Goal: Task Accomplishment & Management: Use online tool/utility

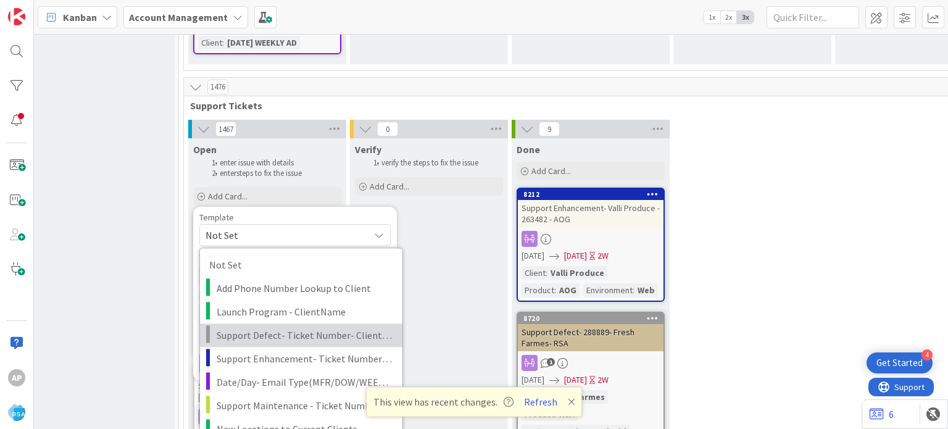
click at [276, 327] on span "Support Defect- Ticket Number- Client Name- Product Name" at bounding box center [305, 335] width 176 height 16
type textarea "x"
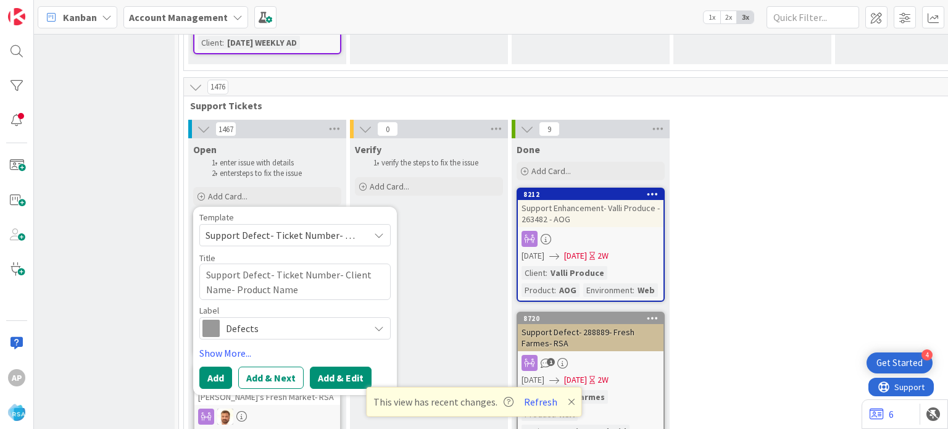
click at [334, 367] on button "Add & Edit" at bounding box center [341, 378] width 62 height 22
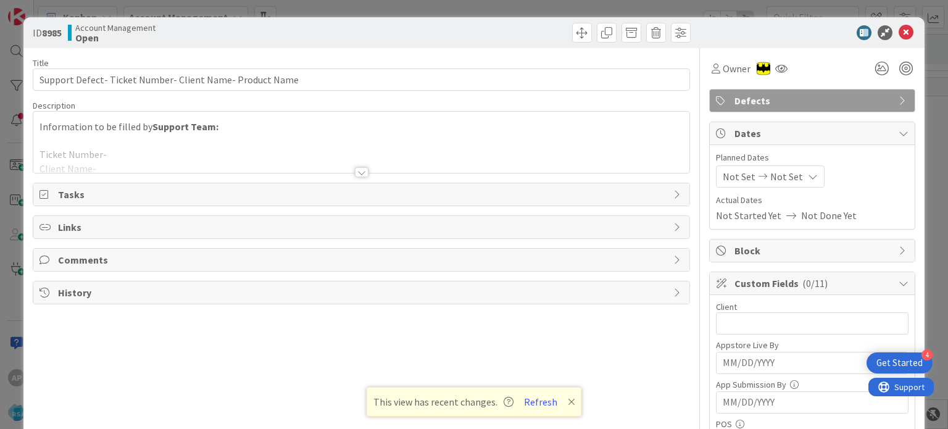
click at [356, 169] on div at bounding box center [362, 172] width 14 height 10
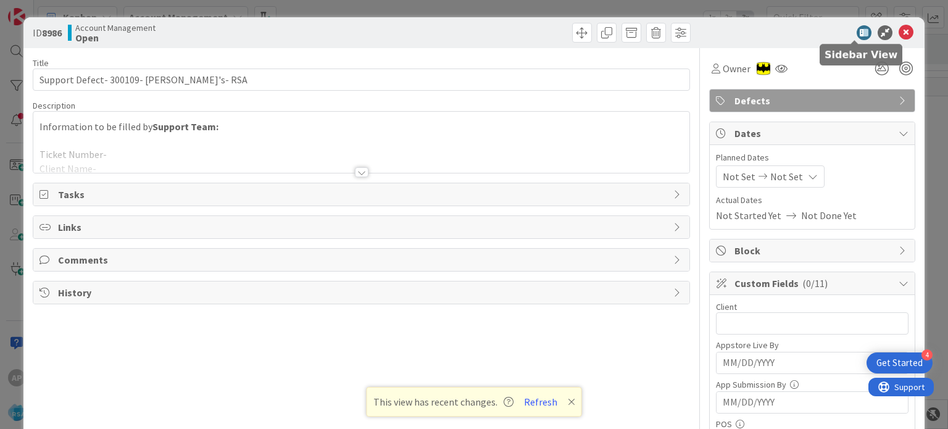
click at [898, 30] on icon at bounding box center [905, 32] width 15 height 15
click at [564, 402] on p "This view has recent changes. Refresh" at bounding box center [474, 402] width 202 height 16
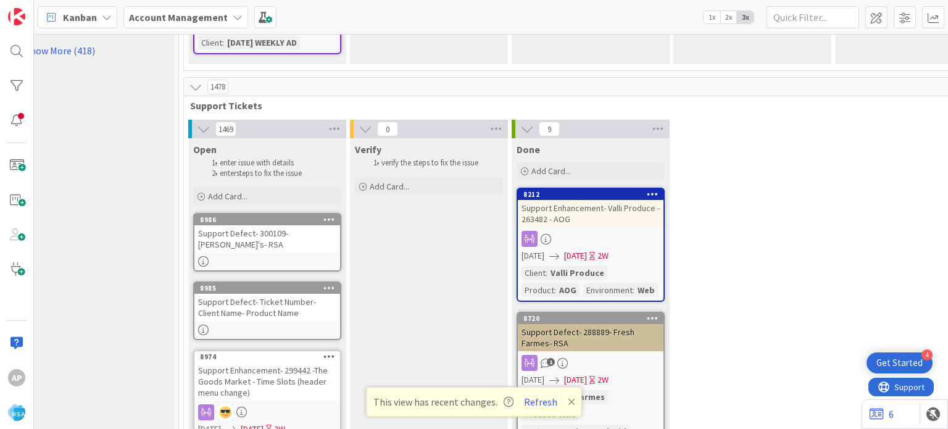
click at [243, 294] on div "Support Defect- Ticket Number- Client Name- Product Name" at bounding box center [267, 307] width 146 height 27
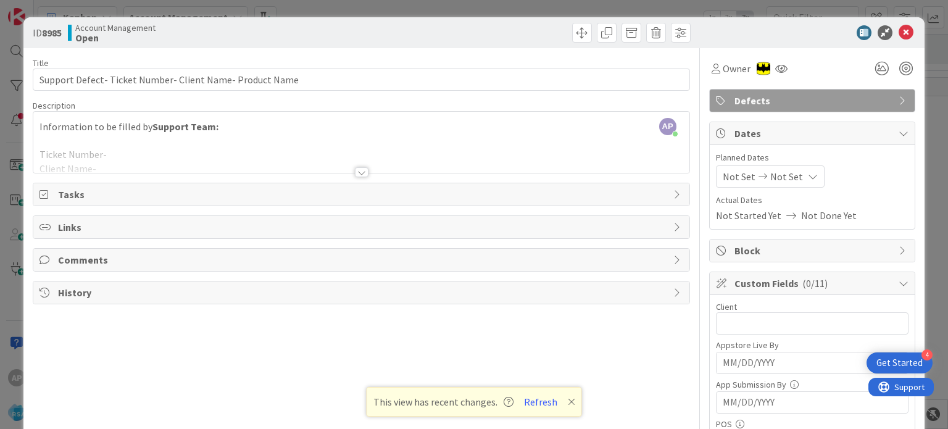
click at [355, 174] on div at bounding box center [362, 172] width 14 height 10
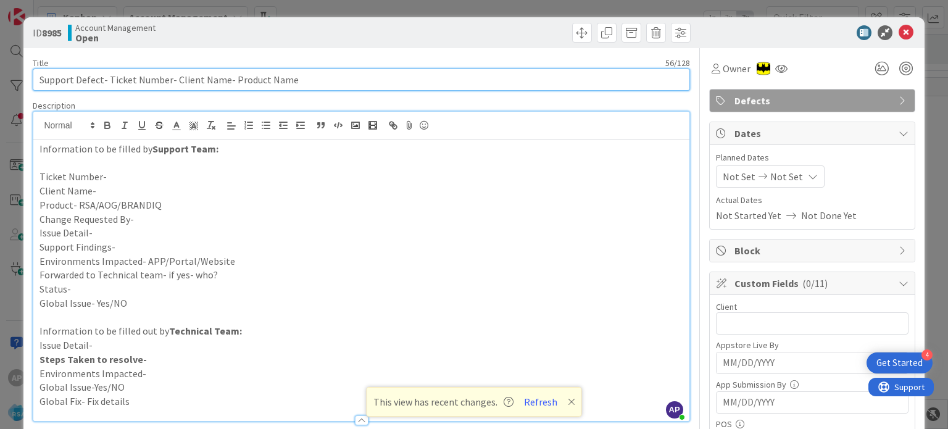
click at [222, 81] on input "Support Defect- Ticket Number- Client Name- Product Name" at bounding box center [361, 79] width 657 height 22
drag, startPoint x: 316, startPoint y: 81, endPoint x: 244, endPoint y: 80, distance: 72.2
click at [244, 80] on input "Support Defect- Ticket Number- Sunshine Foods- Product Name" at bounding box center [361, 79] width 657 height 22
click at [168, 78] on input "Support Defect- Ticket Number- Sunshine Foods- RSA" at bounding box center [361, 79] width 657 height 22
type input "Support Defect- - Sunshine Foods- RSA"
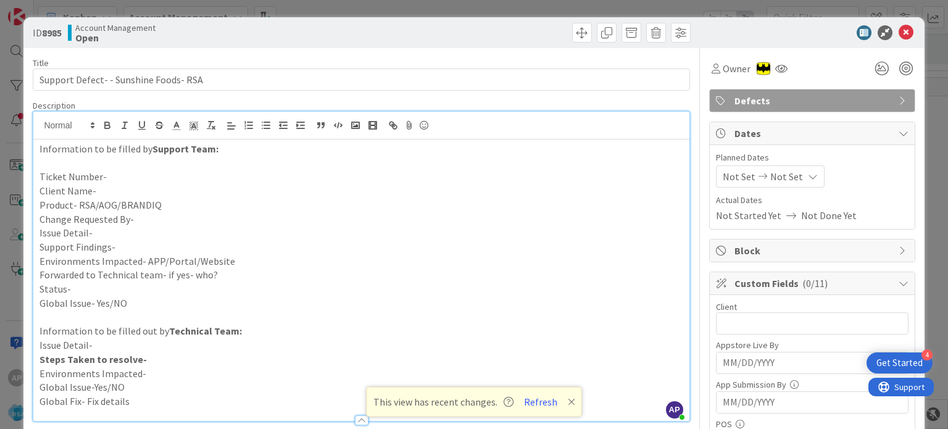
click at [104, 192] on p "Client Name-" at bounding box center [360, 191] width 643 height 14
click at [159, 202] on p "Product- RSA/AOG/BRANDIQ" at bounding box center [360, 205] width 643 height 14
click at [121, 173] on p "Ticket Number-" at bounding box center [360, 177] width 643 height 14
click at [104, 175] on p "Ticket Number-#300094" at bounding box center [360, 177] width 643 height 14
click at [109, 175] on p "Ticket Number-#300094" at bounding box center [360, 177] width 643 height 14
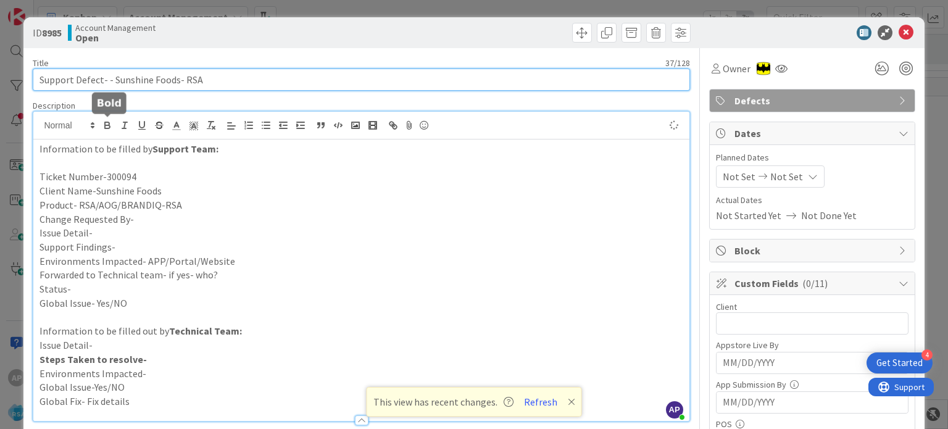
click at [104, 81] on input "Support Defect- - Sunshine Foods- RSA" at bounding box center [361, 79] width 657 height 22
paste input "#300094"
click at [109, 78] on input "Support Defect-#300094 - Sunshine Foods- RSA" at bounding box center [361, 79] width 657 height 22
type input "Support Defect-300094 - Sunshine Foods- RSA"
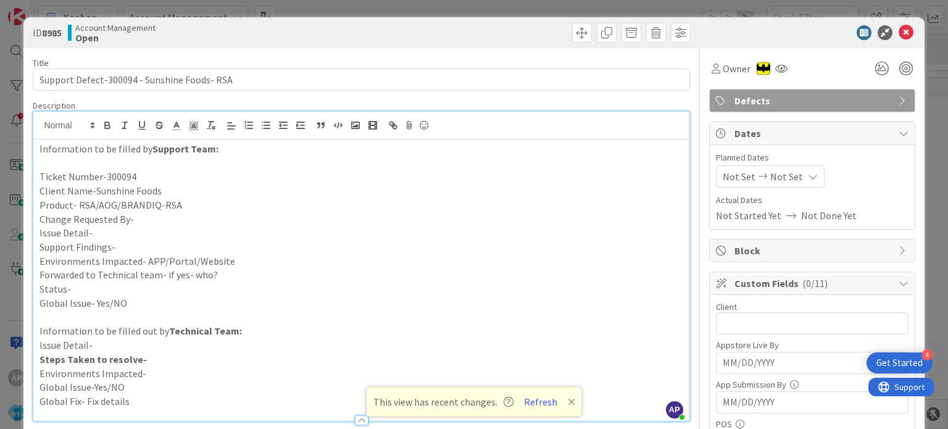
click at [138, 218] on p "Change Requested By-" at bounding box center [360, 219] width 643 height 14
click at [106, 231] on p "Issue Detail-" at bounding box center [360, 233] width 643 height 14
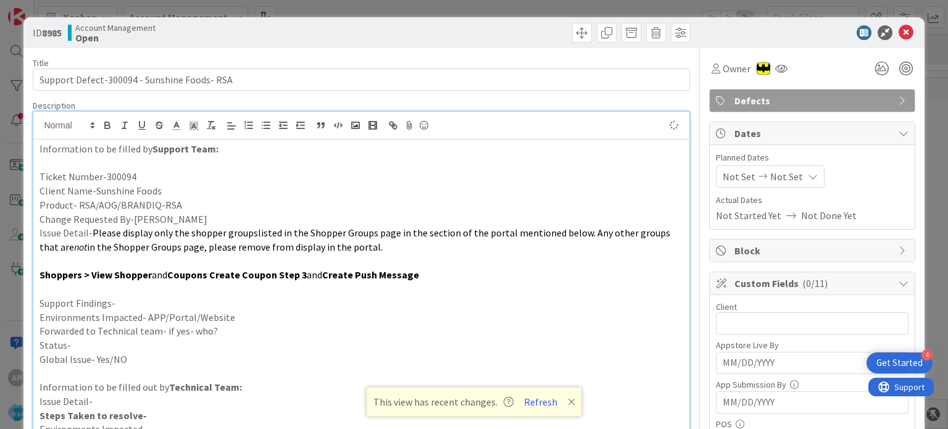
click at [89, 259] on p at bounding box center [360, 261] width 643 height 14
click at [79, 284] on p at bounding box center [360, 289] width 643 height 14
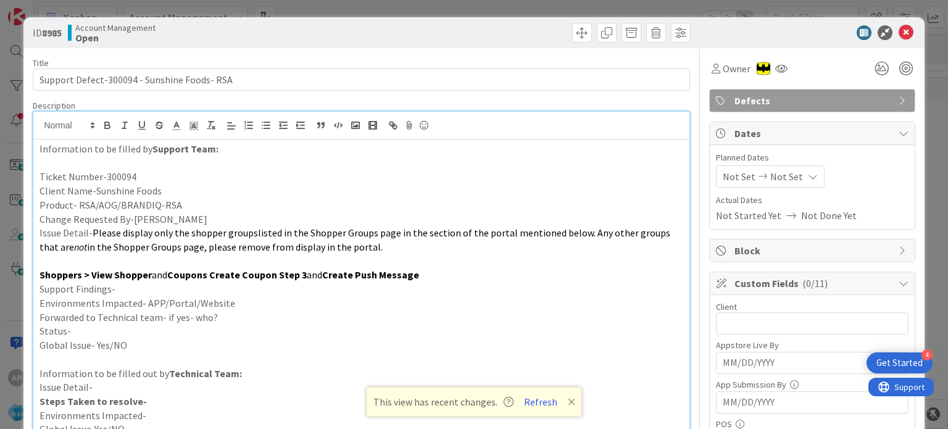
click at [158, 291] on p "Support Findings-" at bounding box center [360, 289] width 643 height 14
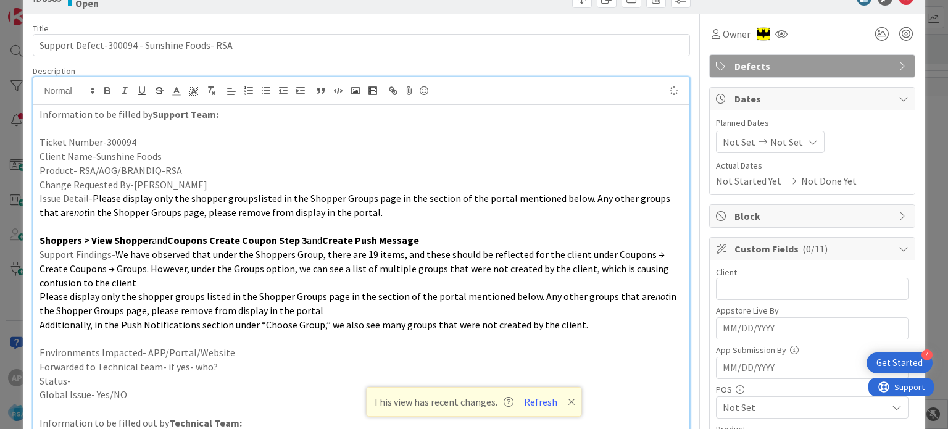
scroll to position [62, 0]
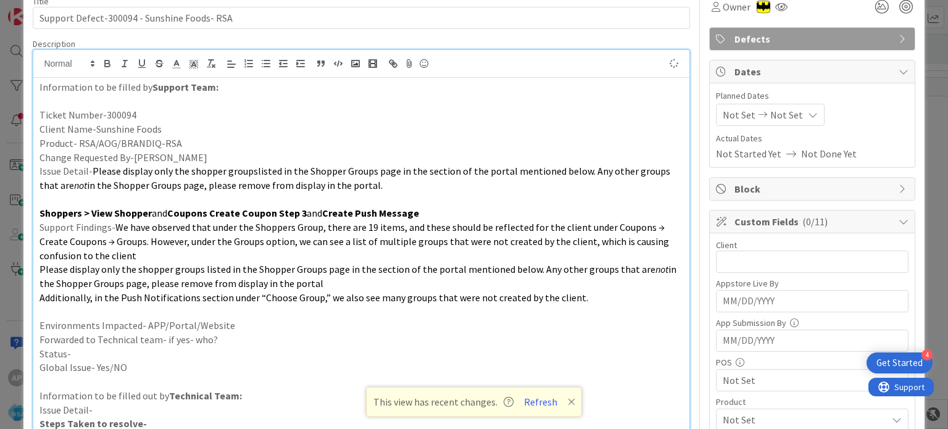
click at [249, 326] on p "Environments Impacted- APP/Portal/Website" at bounding box center [360, 325] width 643 height 14
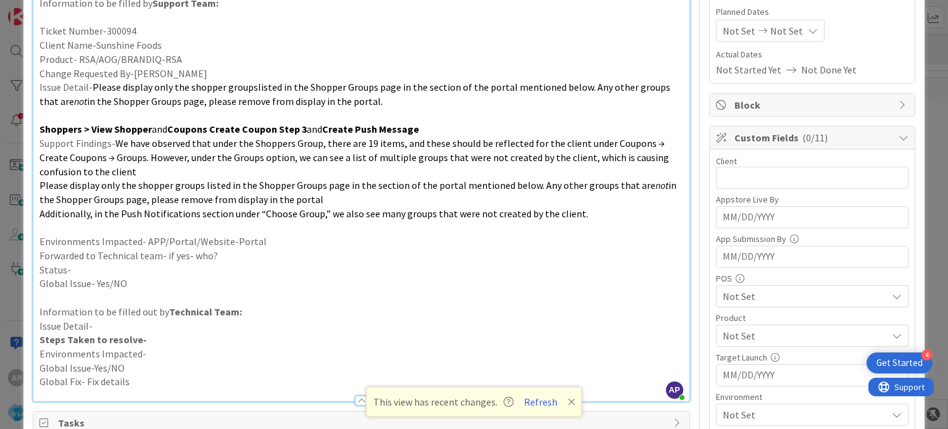
click at [227, 254] on p "Forwarded to Technical team- if yes- who?" at bounding box center [360, 256] width 643 height 14
click at [150, 273] on p "Status-" at bounding box center [360, 270] width 643 height 14
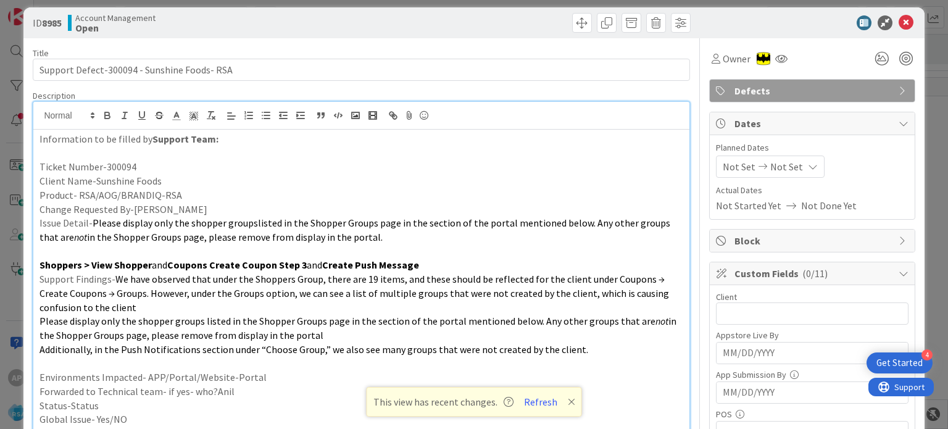
scroll to position [0, 0]
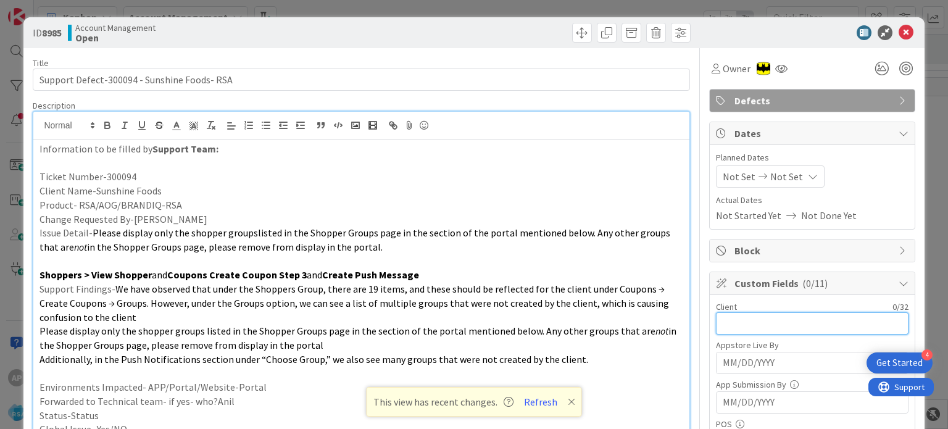
click at [728, 323] on input "text" at bounding box center [812, 323] width 193 height 22
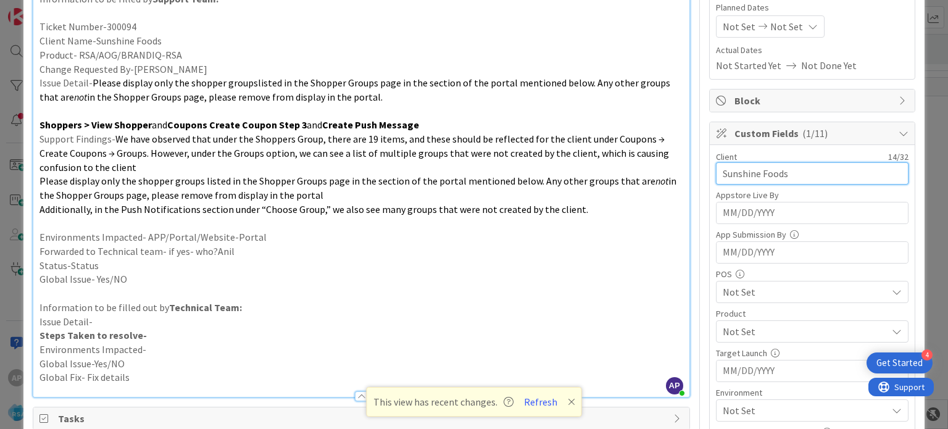
type input "Sunshine Foods"
click at [732, 291] on span "Not Set" at bounding box center [805, 291] width 164 height 15
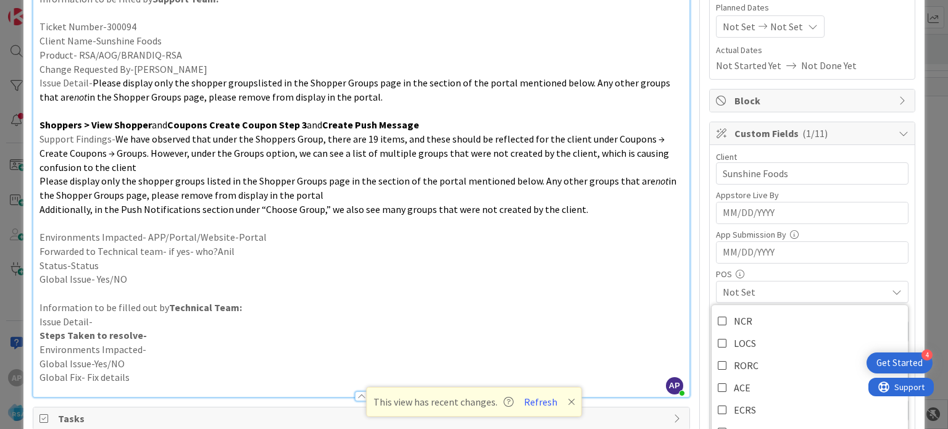
click at [664, 309] on p "Information to be filled out by Technical Team:" at bounding box center [360, 308] width 643 height 14
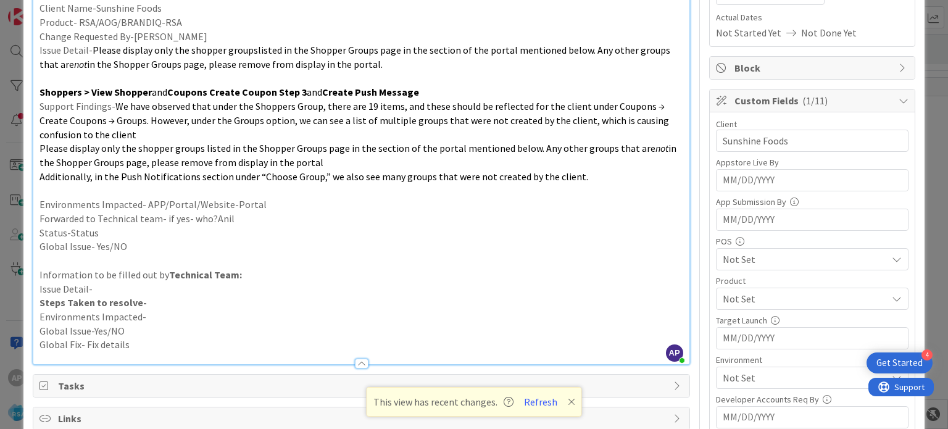
click at [729, 301] on span "Not Set" at bounding box center [805, 298] width 164 height 15
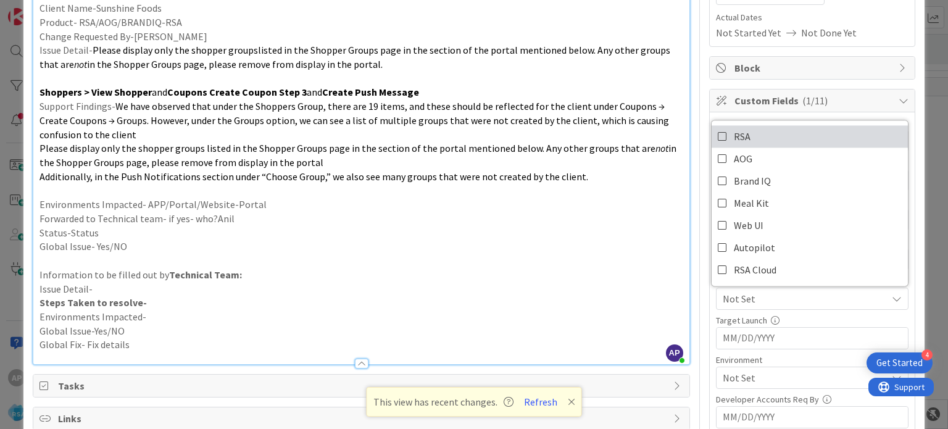
click at [718, 135] on icon at bounding box center [723, 136] width 10 height 19
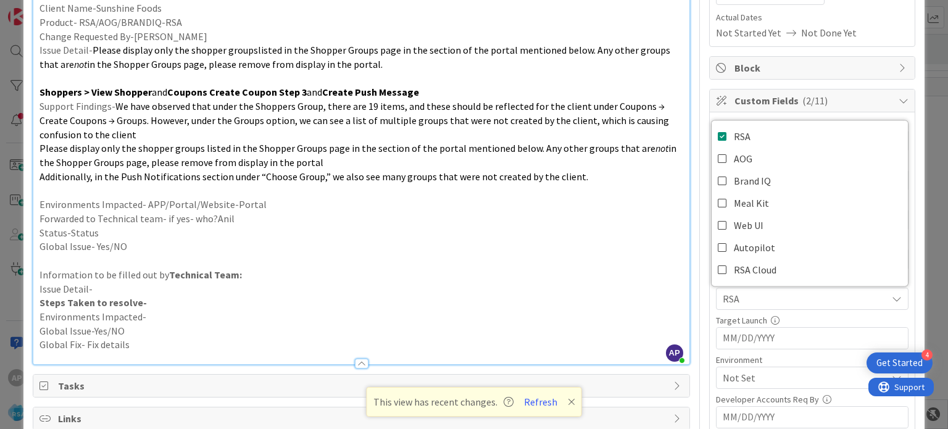
click at [612, 248] on p "Global Issue- Yes/NO" at bounding box center [360, 246] width 643 height 14
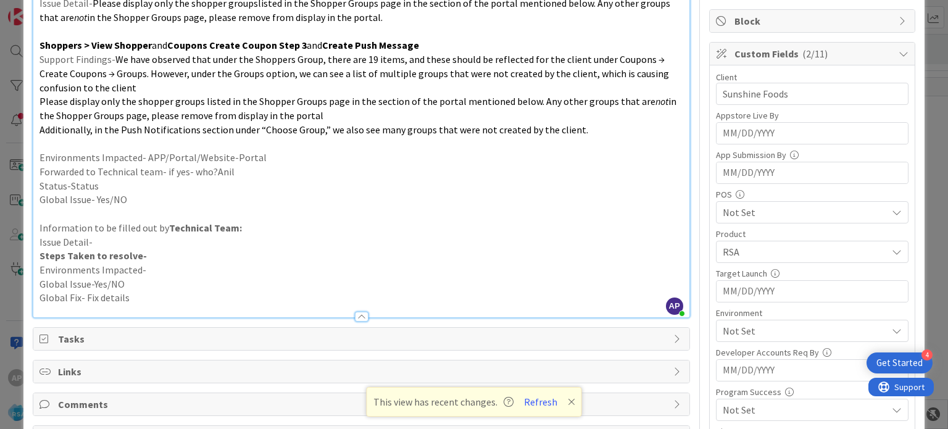
scroll to position [265, 0]
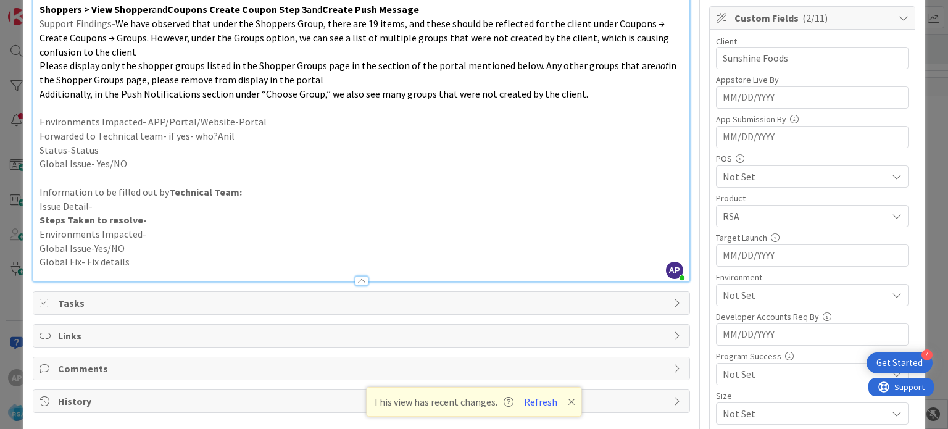
click at [723, 292] on span "Not Set" at bounding box center [805, 295] width 164 height 15
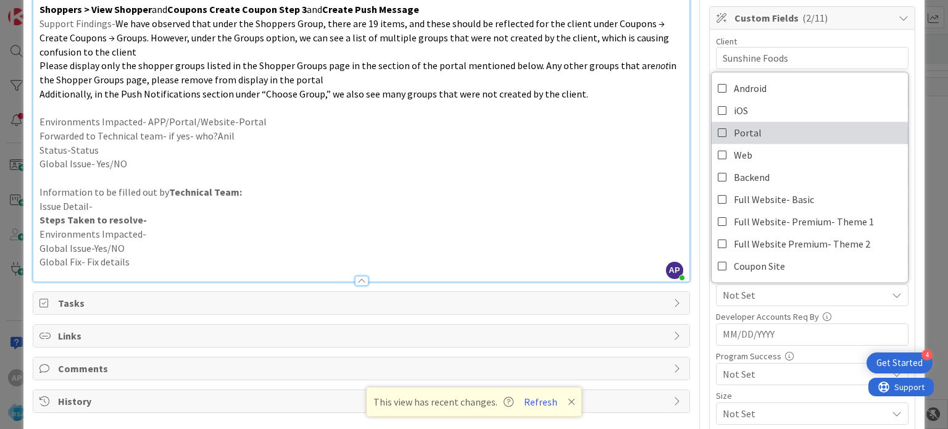
click at [720, 131] on link "Portal" at bounding box center [810, 133] width 196 height 22
click at [521, 130] on p "Forwarded to Technical team- if yes- who?Anil" at bounding box center [360, 136] width 643 height 14
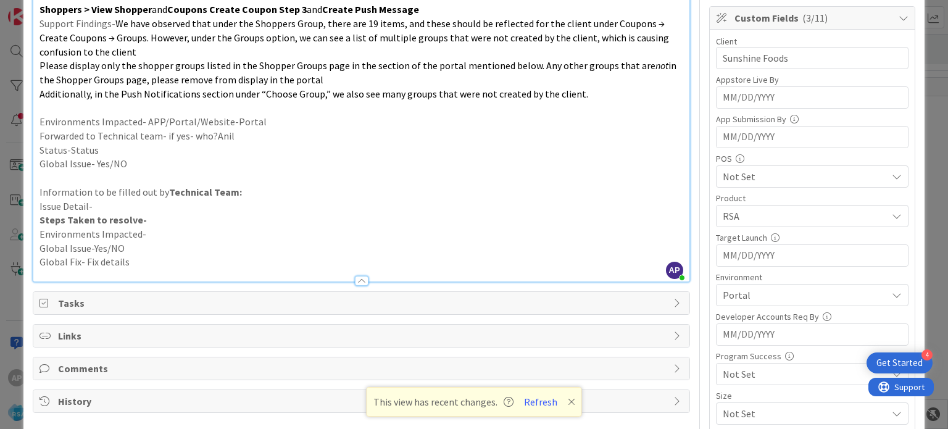
scroll to position [26, 0]
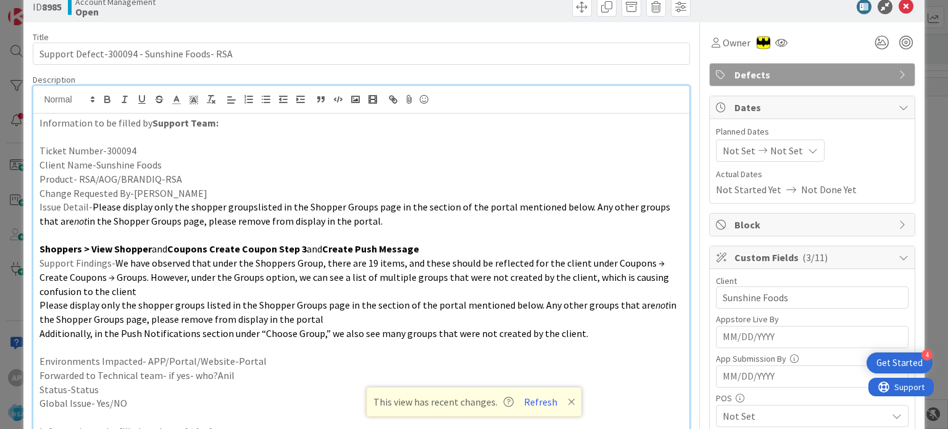
click at [739, 146] on span "Not Set" at bounding box center [739, 150] width 33 height 15
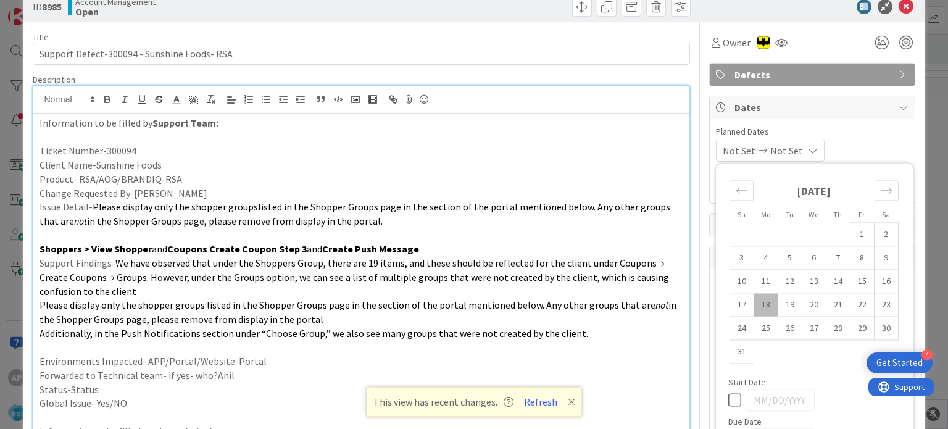
click at [760, 305] on td "18" at bounding box center [765, 304] width 24 height 23
type input "[DATE]"
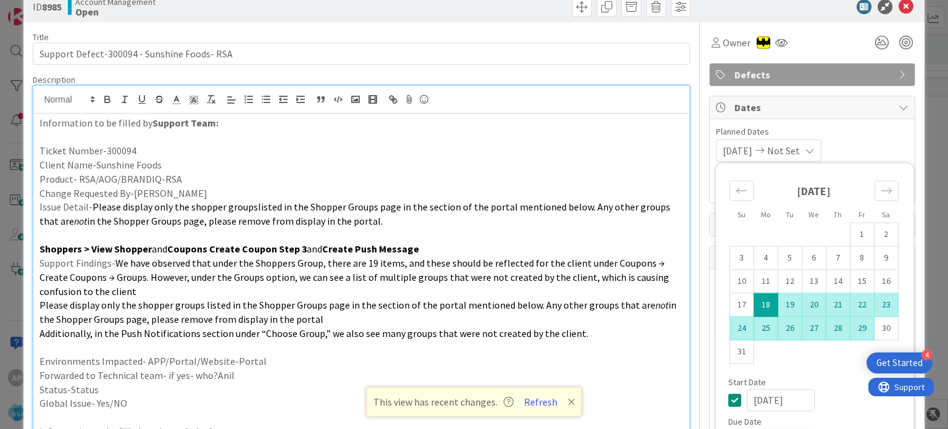
click at [852, 325] on td "29" at bounding box center [862, 328] width 24 height 23
type input "[DATE]"
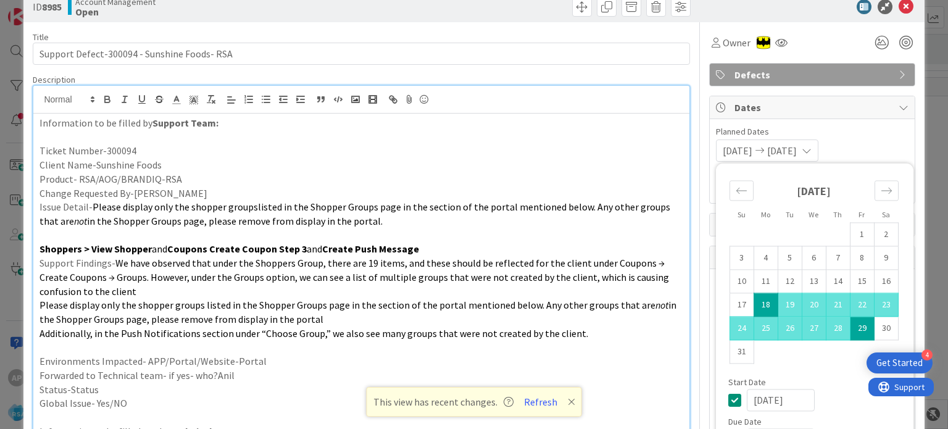
click at [499, 164] on p "Client Name-Sunshine Foods" at bounding box center [360, 165] width 643 height 14
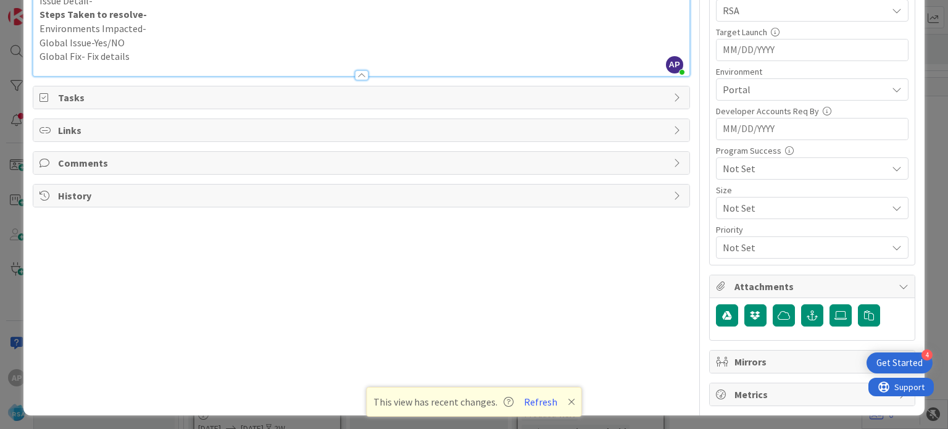
scroll to position [0, 0]
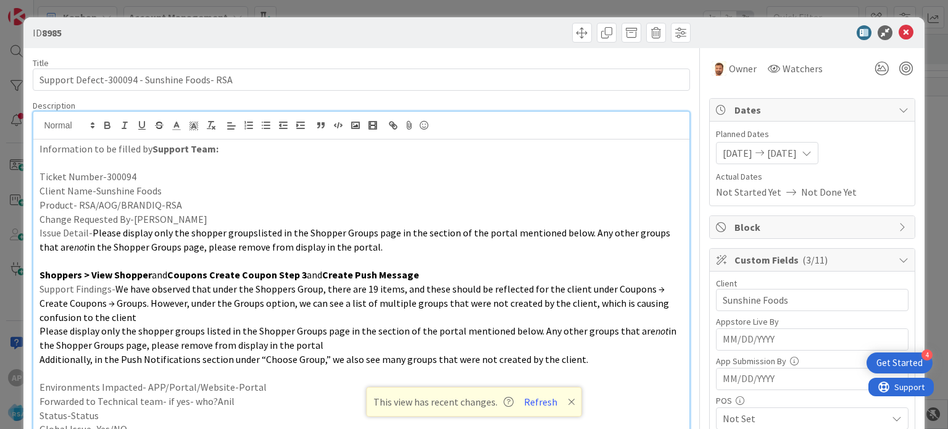
click at [898, 31] on icon at bounding box center [905, 32] width 15 height 15
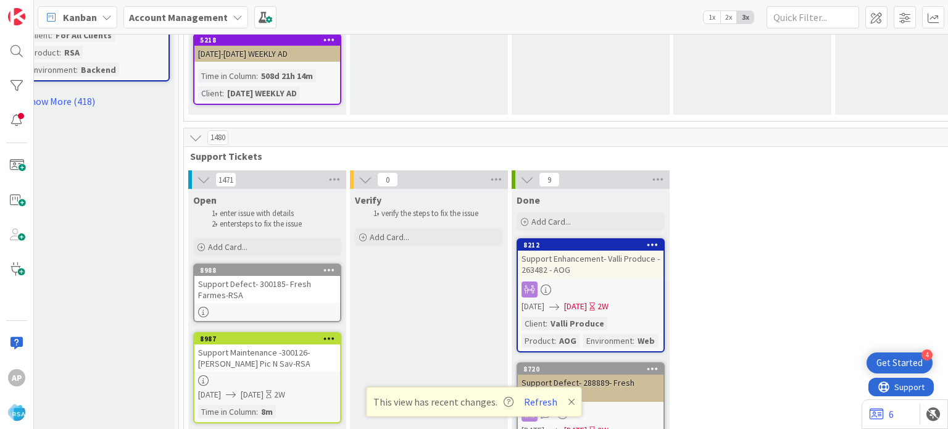
scroll to position [1632, 22]
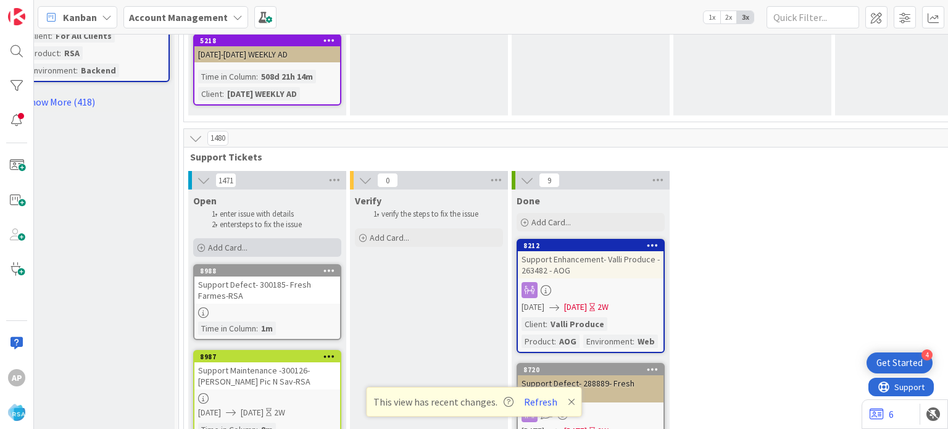
click at [235, 242] on span "Add Card..." at bounding box center [227, 247] width 39 height 11
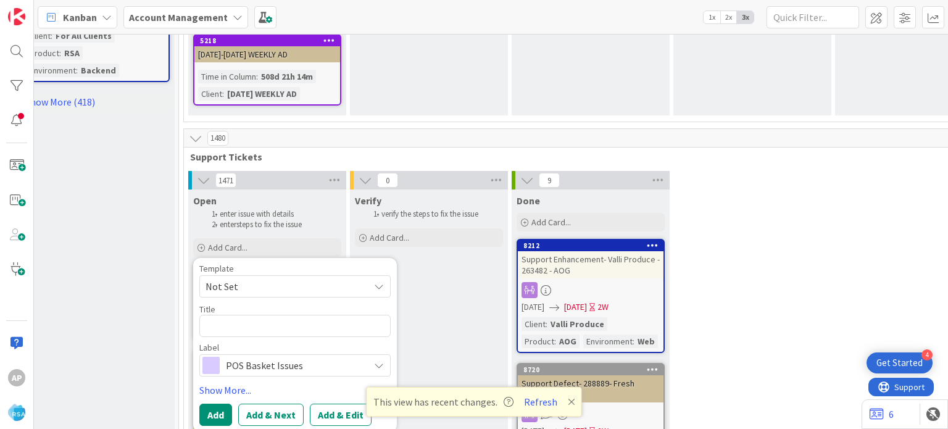
click at [269, 278] on span "Not Set" at bounding box center [282, 286] width 154 height 16
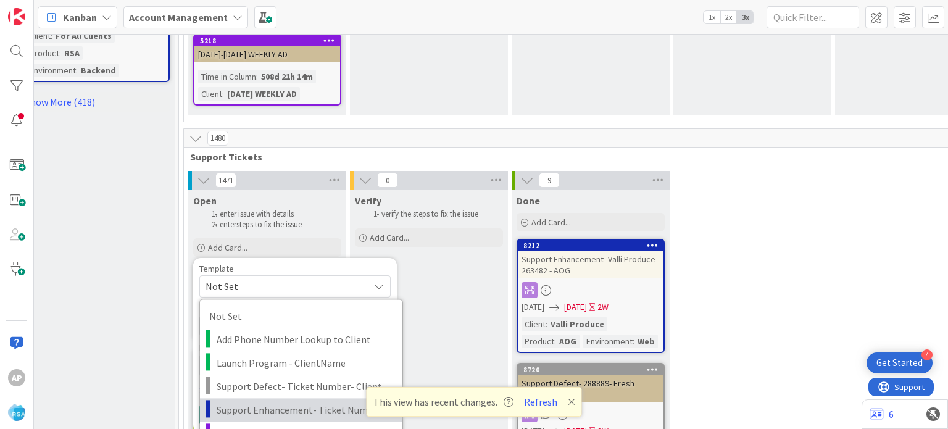
click at [328, 402] on span "Support Enhancement- Ticket Number- Client Name- Product Name" at bounding box center [305, 410] width 176 height 16
type textarea "x"
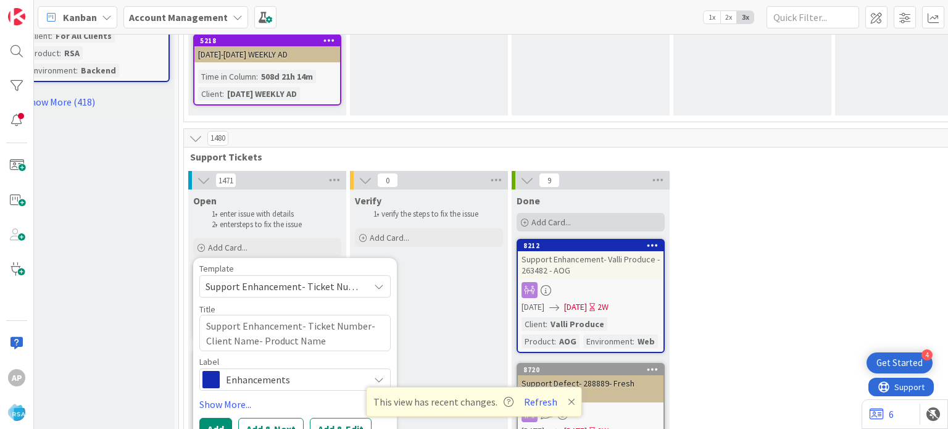
click at [351, 418] on button "Add & Edit" at bounding box center [341, 429] width 62 height 22
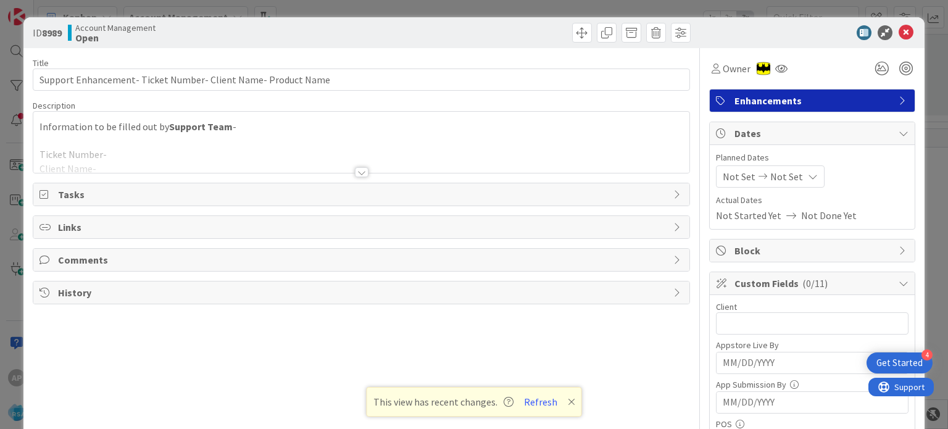
click at [357, 173] on div at bounding box center [362, 172] width 14 height 10
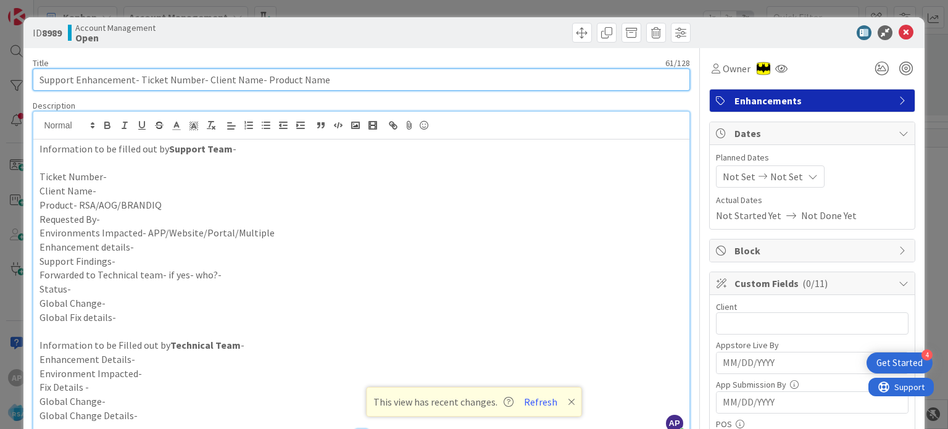
drag, startPoint x: 135, startPoint y: 80, endPoint x: 196, endPoint y: 83, distance: 61.1
click at [196, 83] on input "Support Enhancement- Ticket Number- Client Name- Product Name" at bounding box center [361, 79] width 657 height 22
paste input "#300137"
click at [144, 77] on input "Support Enhancement-#300137- Client Name- Product Name" at bounding box center [361, 79] width 657 height 22
drag, startPoint x: 170, startPoint y: 80, endPoint x: 222, endPoint y: 85, distance: 52.1
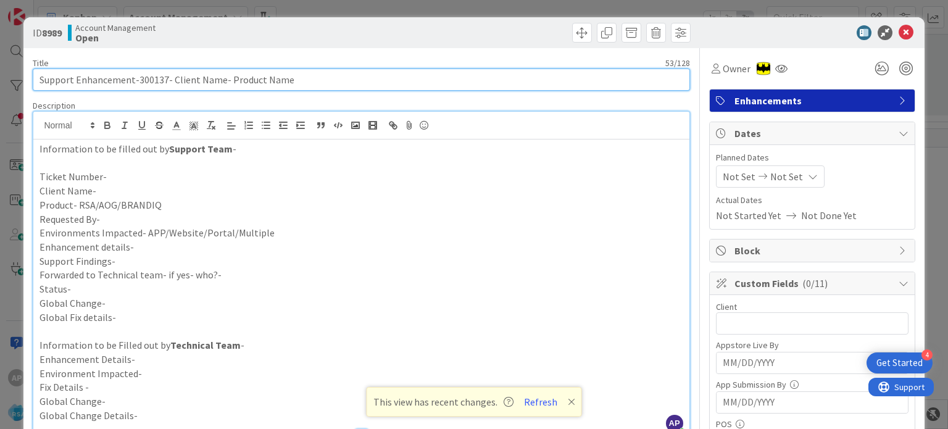
click at [222, 85] on input "Support Enhancement-300137- Client Name- Product Name" at bounding box center [361, 79] width 657 height 22
paste input "Petes Fresh Market"
drag, startPoint x: 259, startPoint y: 80, endPoint x: 250, endPoint y: 81, distance: 9.3
click at [250, 81] on input "Support Enhancement-300137- Petes Fresh Market- Product Name" at bounding box center [361, 79] width 657 height 22
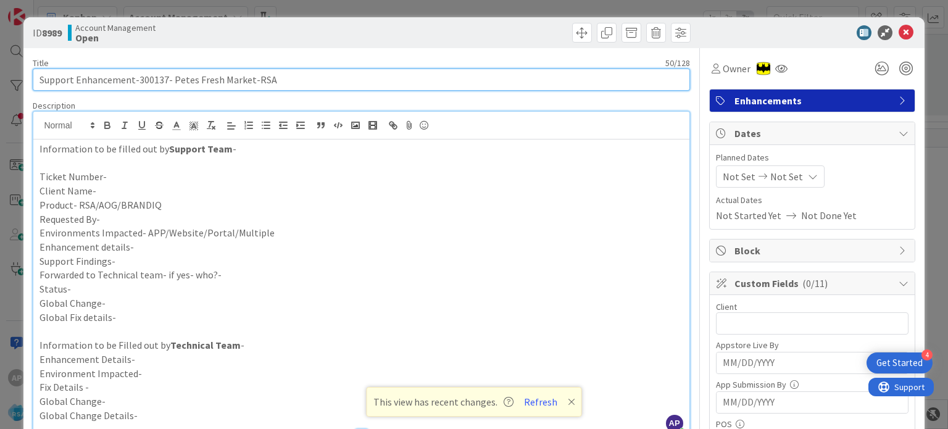
type input "Support Enhancement-300137- Petes Fresh Market-RSA"
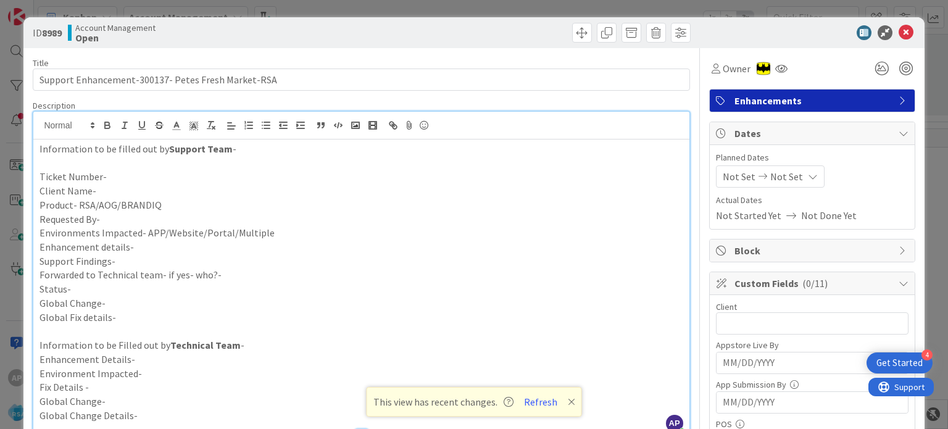
click at [112, 175] on p "Ticket Number-" at bounding box center [360, 177] width 643 height 14
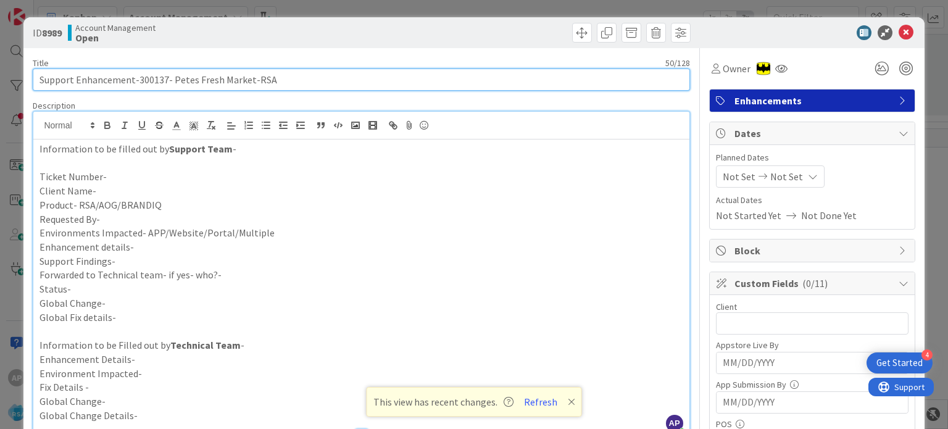
click at [145, 78] on input "Support Enhancement-300137- Petes Fresh Market-RSA" at bounding box center [361, 79] width 657 height 22
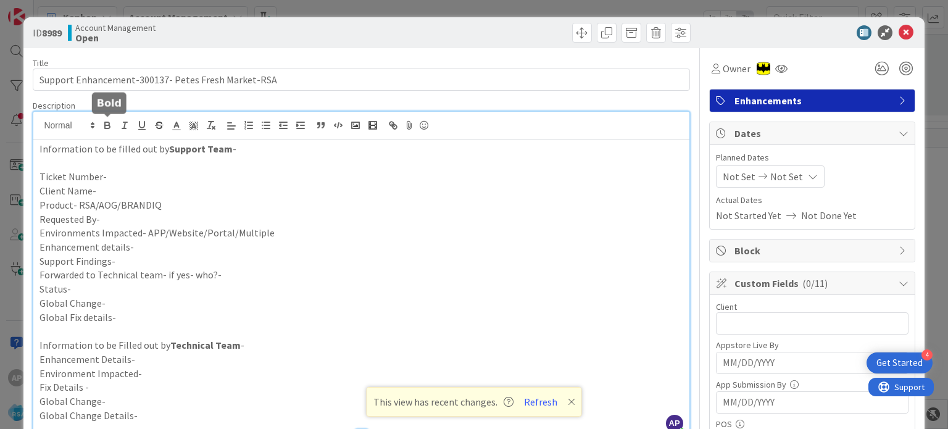
click at [117, 172] on p "Ticket Number-" at bounding box center [360, 177] width 643 height 14
click at [111, 176] on p "Ticket Number-" at bounding box center [360, 177] width 643 height 14
click at [106, 190] on p "Client Name-" at bounding box center [360, 191] width 643 height 14
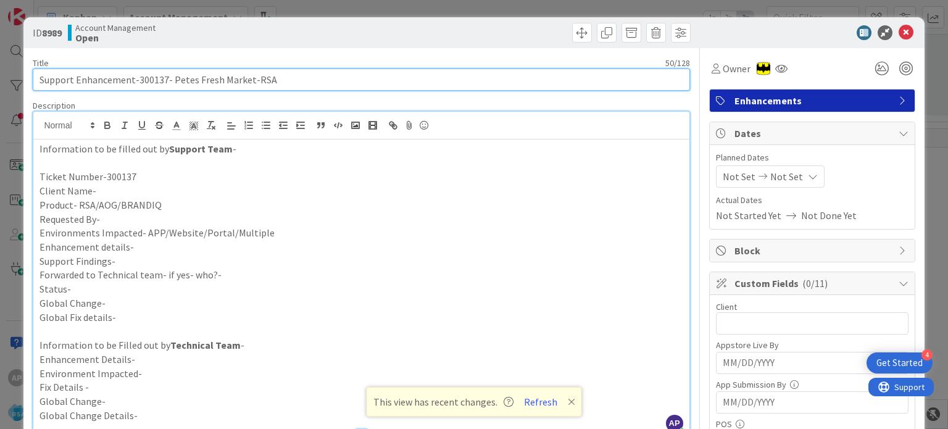
drag, startPoint x: 170, startPoint y: 81, endPoint x: 246, endPoint y: 79, distance: 75.3
click at [246, 79] on input "Support Enhancement-300137- Petes Fresh Market-RSA" at bounding box center [361, 79] width 657 height 22
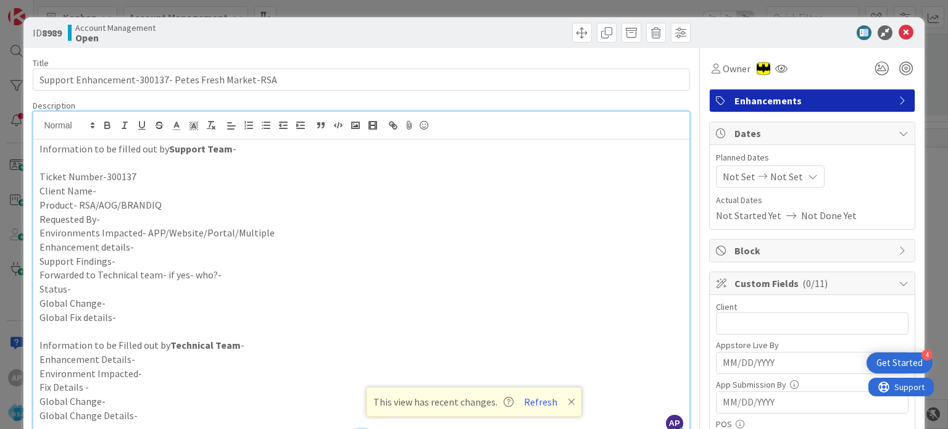
click at [106, 194] on p "Client Name-" at bounding box center [360, 191] width 643 height 14
paste div
click at [196, 209] on p "Product- RSA/AOG/BRANDIQ" at bounding box center [360, 205] width 643 height 14
click at [175, 219] on p "Requested By-" at bounding box center [360, 219] width 643 height 14
click at [301, 236] on p "Environments Impacted- APP/Website/Portal/Multiple" at bounding box center [360, 233] width 643 height 14
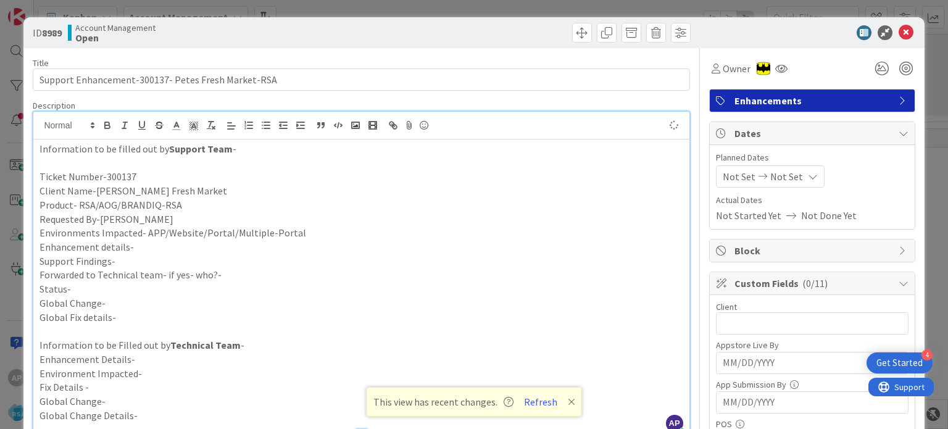
click at [173, 251] on p "Enhancement details-" at bounding box center [360, 247] width 643 height 14
click at [146, 245] on p "Enhancement details-" at bounding box center [360, 247] width 643 height 14
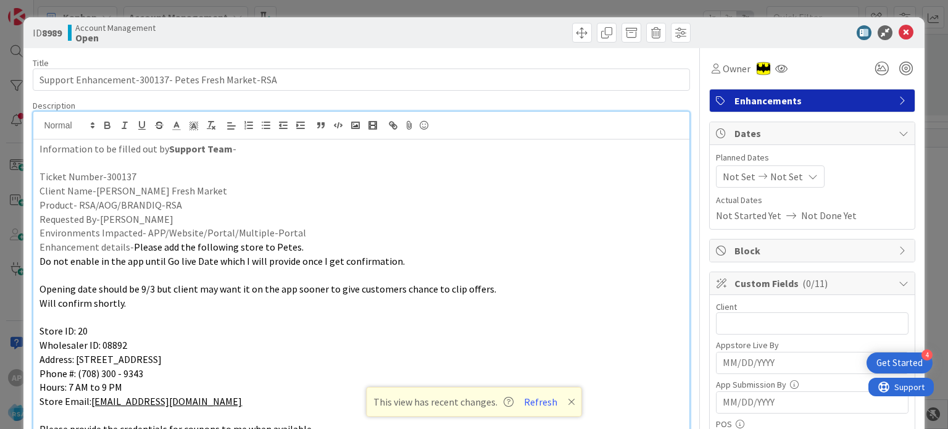
scroll to position [20, 0]
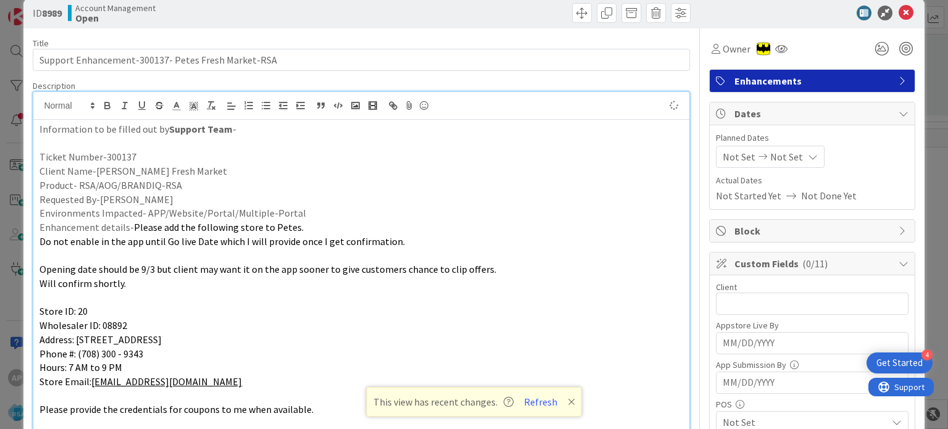
click at [114, 301] on p at bounding box center [360, 298] width 643 height 14
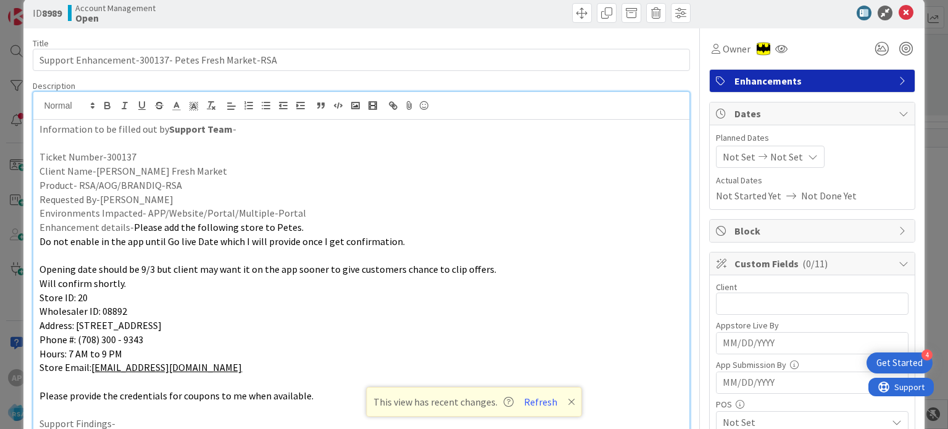
click at [85, 254] on p at bounding box center [360, 255] width 643 height 14
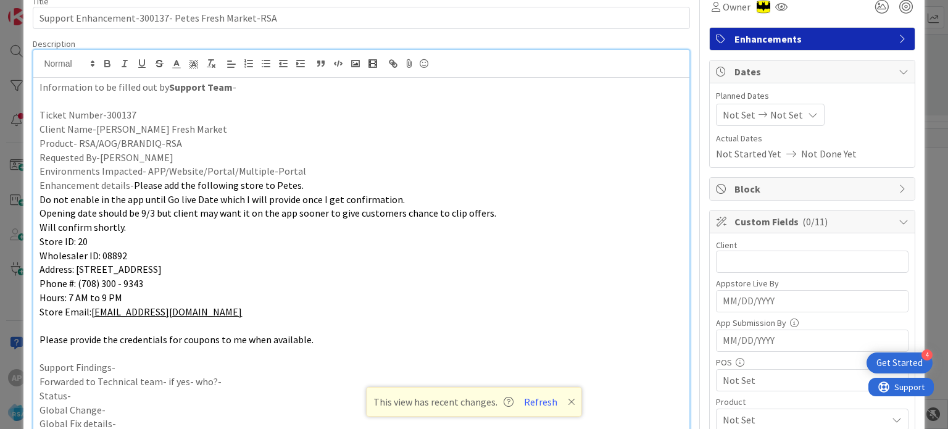
scroll to position [81, 0]
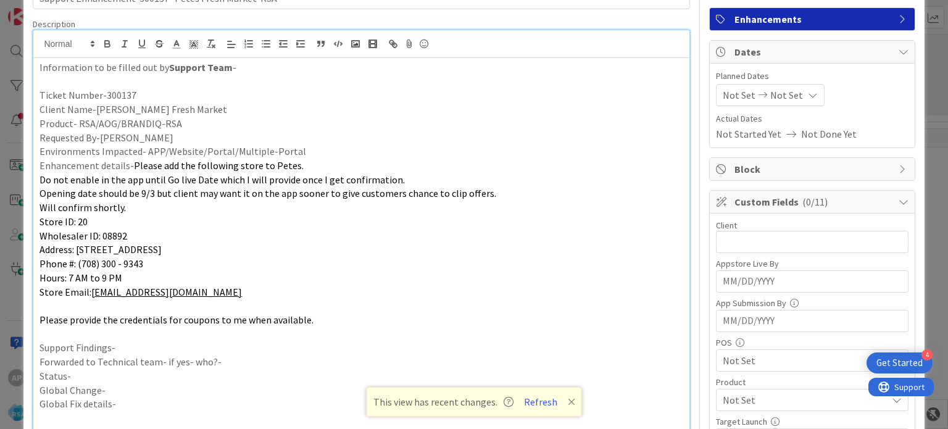
click at [126, 331] on p at bounding box center [360, 334] width 643 height 14
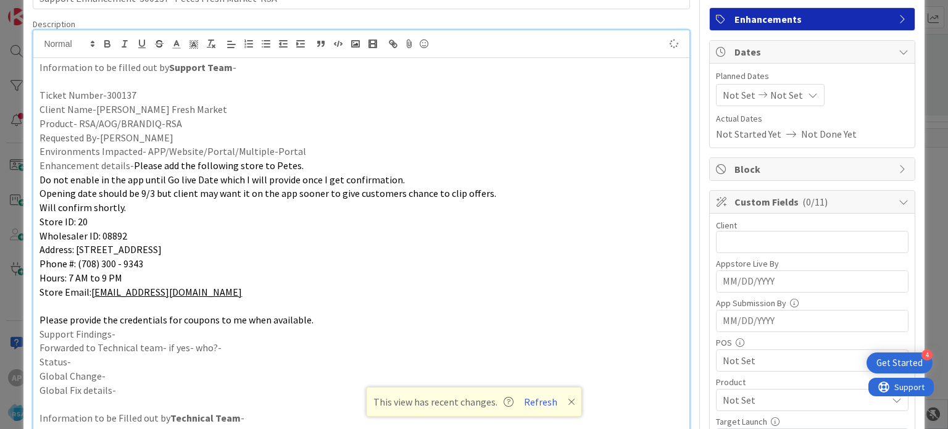
click at [143, 333] on p "Support Findings-" at bounding box center [360, 334] width 643 height 14
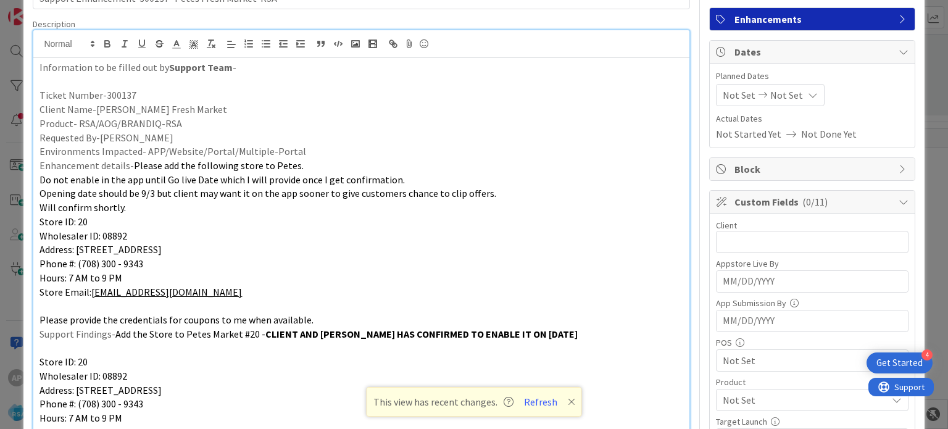
scroll to position [131, 0]
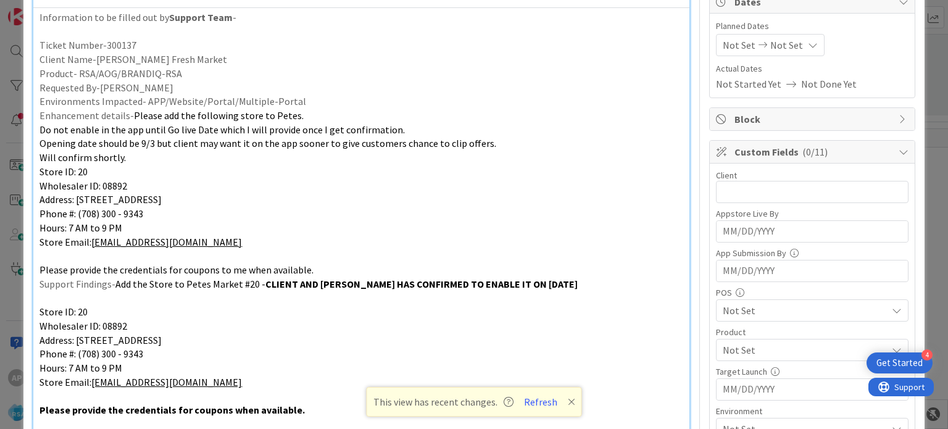
click at [78, 298] on p at bounding box center [360, 298] width 643 height 14
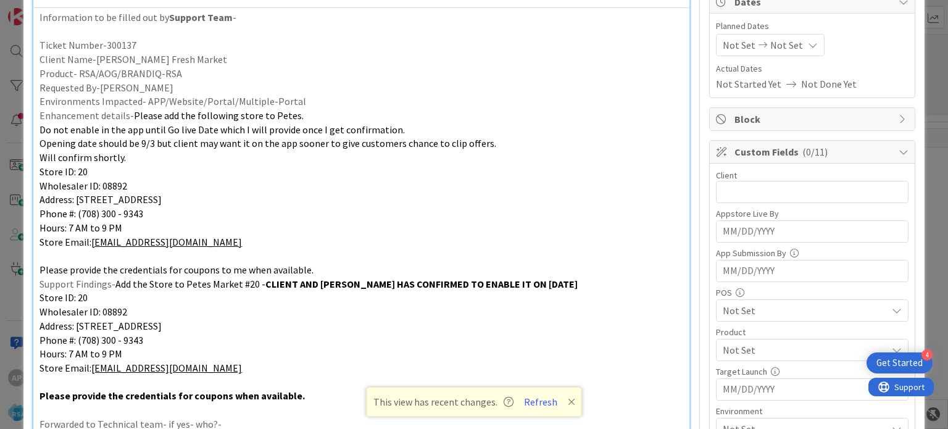
click at [73, 254] on p at bounding box center [360, 256] width 643 height 14
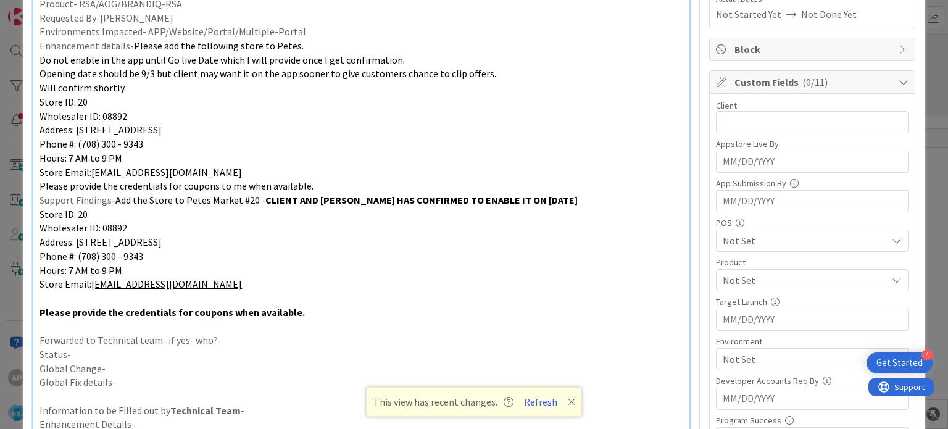
scroll to position [255, 0]
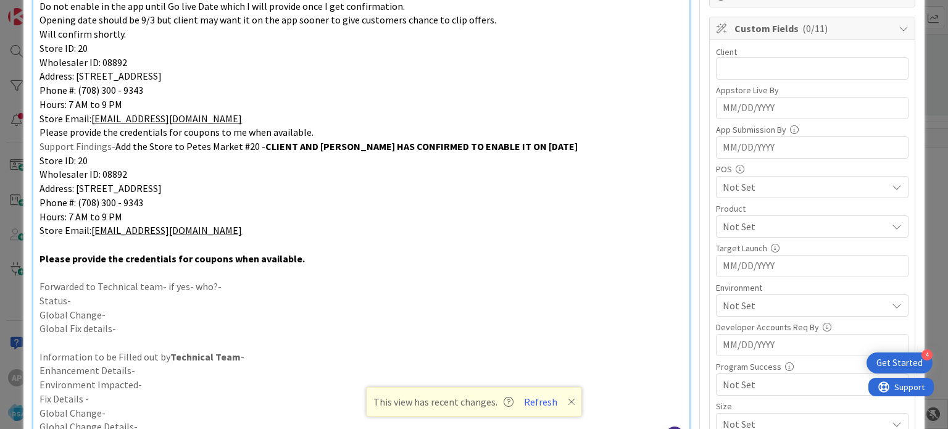
click at [241, 280] on p "Forwarded to Technical team- if yes- who?-" at bounding box center [360, 287] width 643 height 14
click at [86, 303] on p "Status-" at bounding box center [360, 301] width 643 height 14
click at [124, 311] on p "Global Change-" at bounding box center [360, 315] width 643 height 14
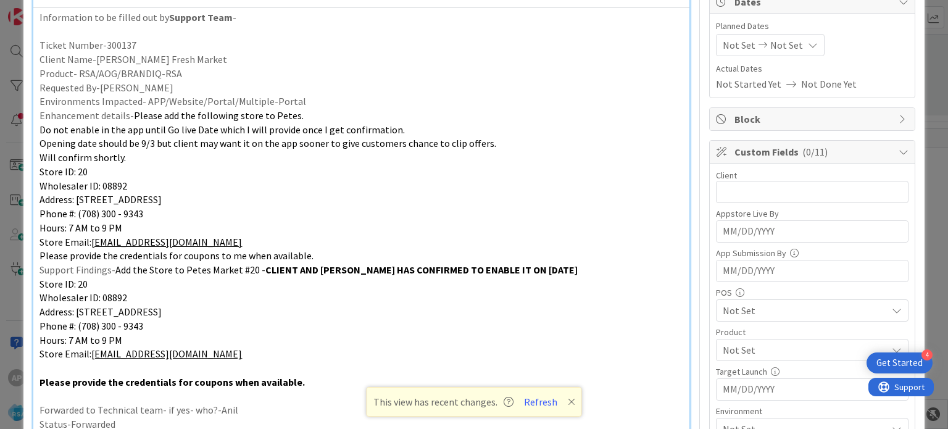
scroll to position [8, 0]
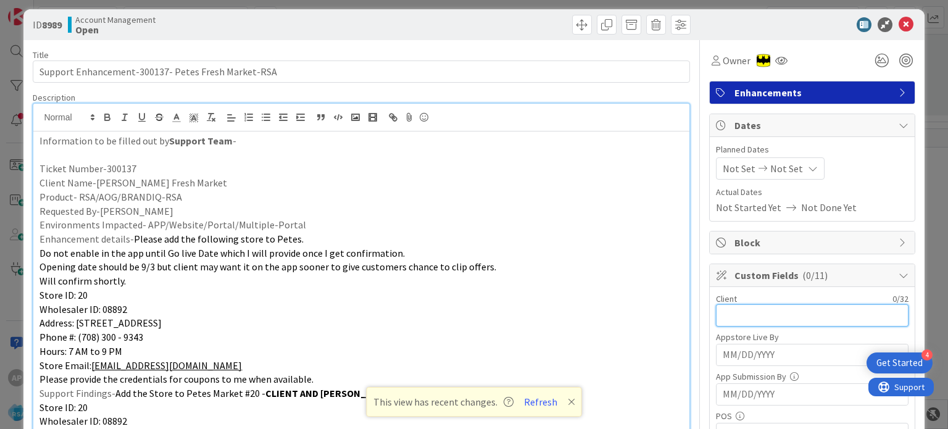
click at [720, 308] on input "text" at bounding box center [812, 315] width 193 height 22
type input "Petes Fresh Market"
click at [770, 165] on span "Not Set" at bounding box center [786, 168] width 33 height 15
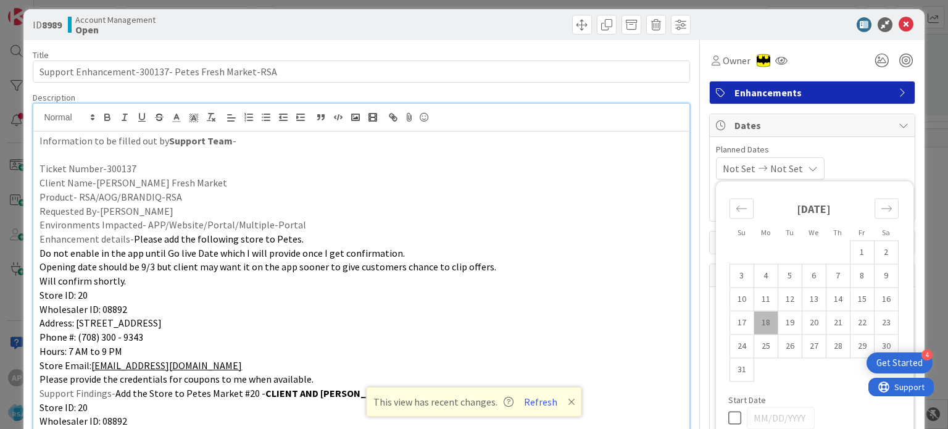
click at [757, 328] on td "18" at bounding box center [765, 322] width 24 height 23
type input "[DATE]"
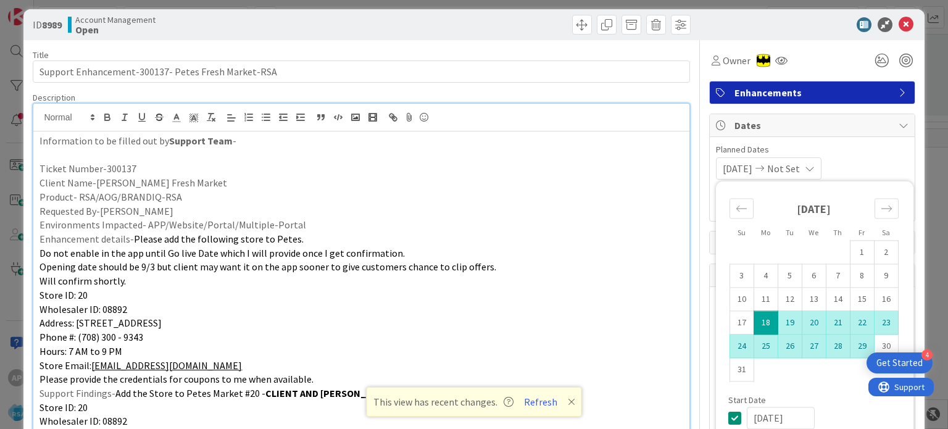
click at [854, 349] on td "29" at bounding box center [862, 345] width 24 height 23
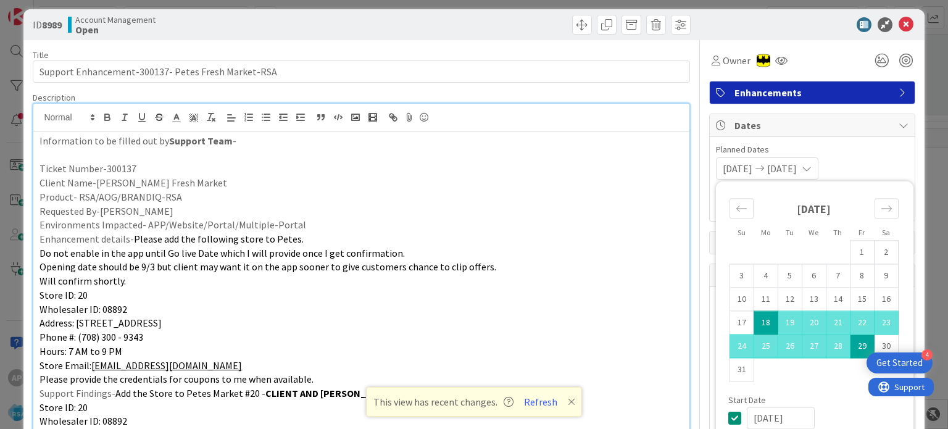
type input "[DATE]"
click at [587, 243] on p "Enhancement details- Please add the following store to Petes." at bounding box center [360, 239] width 643 height 14
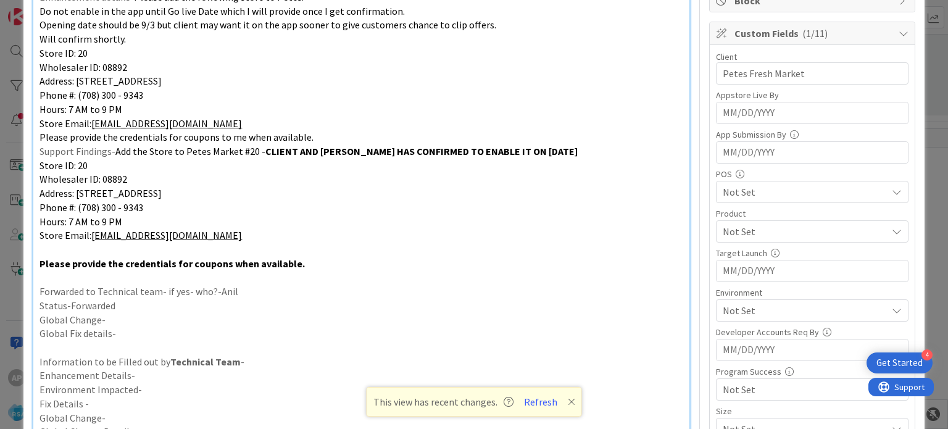
scroll to position [255, 0]
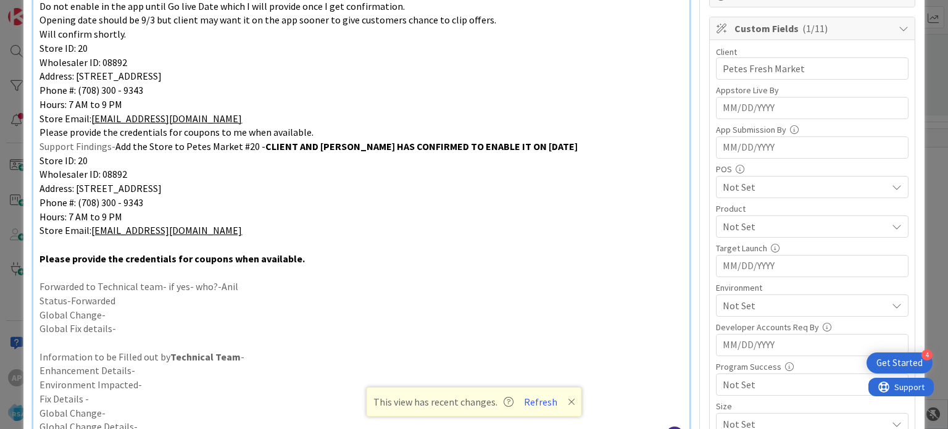
click at [437, 322] on p "Global Fix details-" at bounding box center [360, 329] width 643 height 14
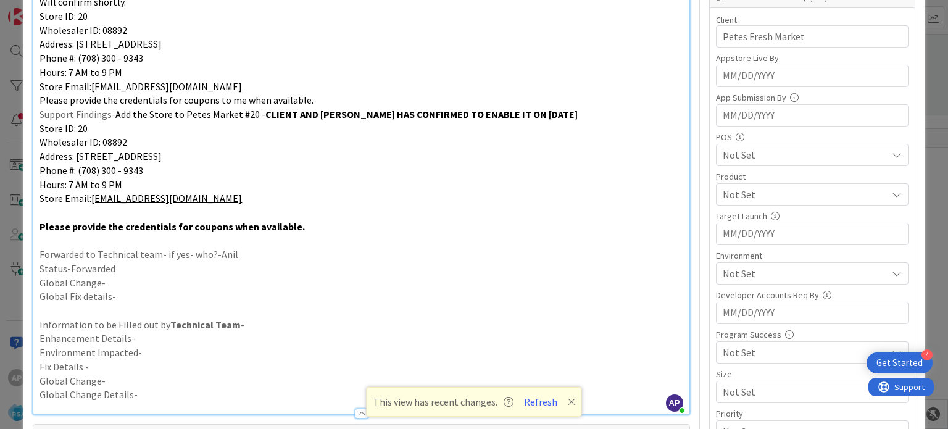
scroll to position [378, 0]
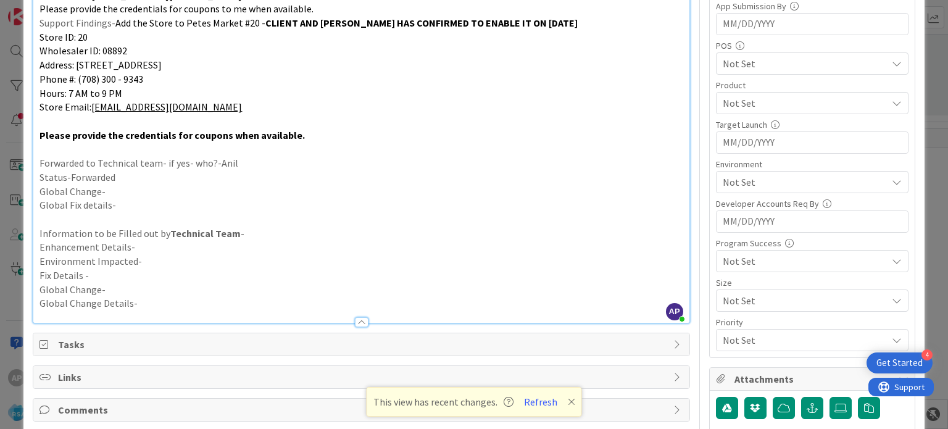
click at [732, 182] on span "Not Set" at bounding box center [805, 182] width 164 height 15
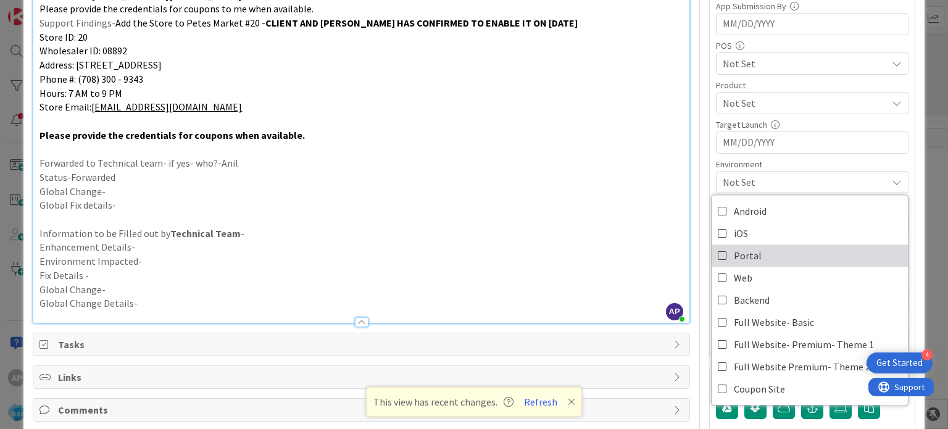
click at [718, 252] on icon at bounding box center [723, 255] width 10 height 19
click at [545, 223] on p at bounding box center [360, 219] width 643 height 14
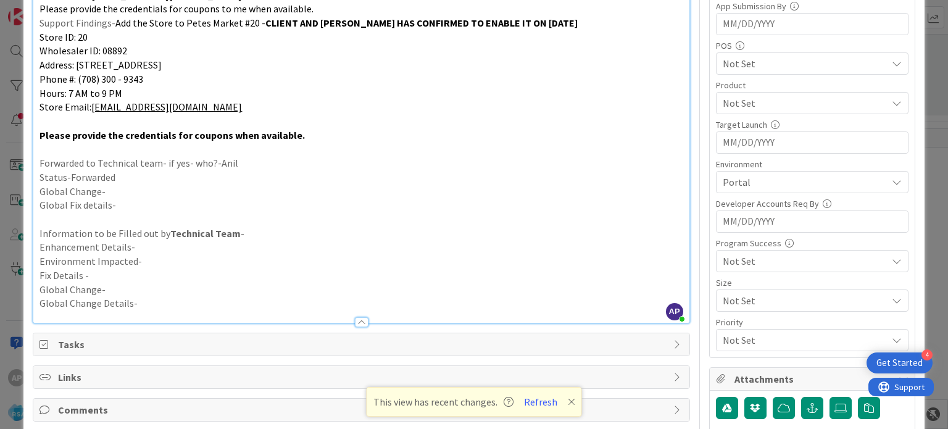
click at [597, 235] on p "Information to be Filled out by Technical Team -" at bounding box center [360, 233] width 643 height 14
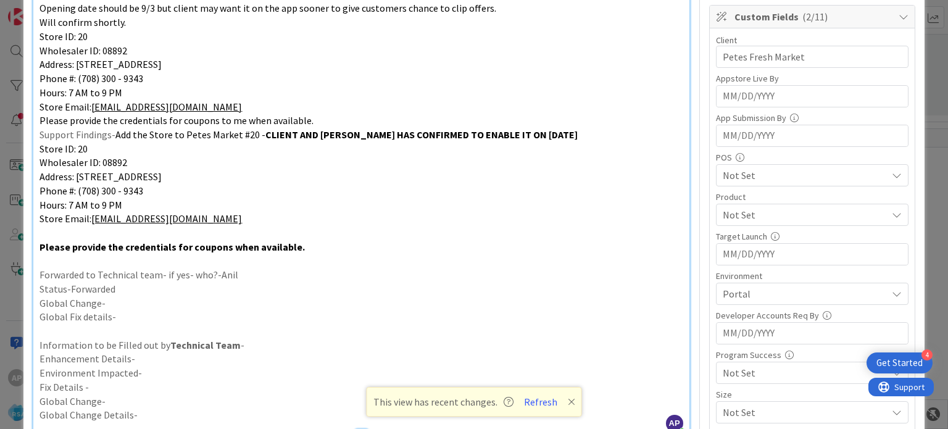
scroll to position [255, 0]
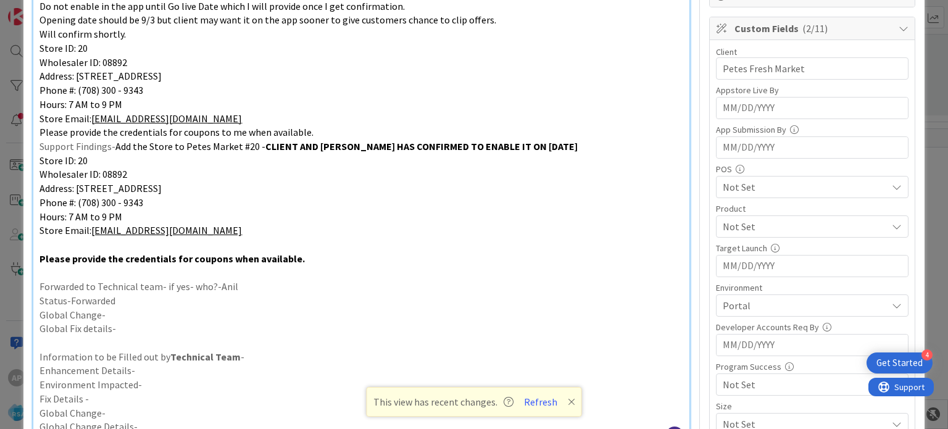
click at [505, 172] on p "Wholesaler ID: 08892" at bounding box center [360, 174] width 643 height 14
click at [518, 186] on p "Address: [STREET_ADDRESS]" at bounding box center [360, 188] width 643 height 14
click at [612, 286] on p "Forwarded to Technical team- if yes- who?-Anil" at bounding box center [360, 287] width 643 height 14
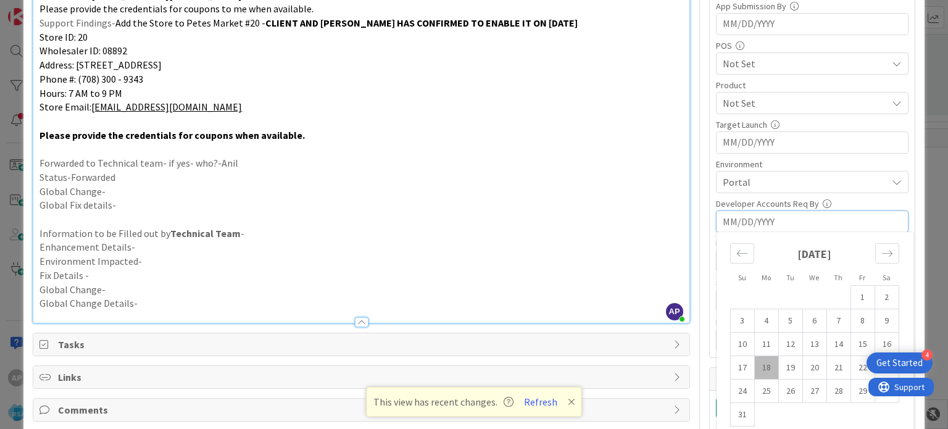
click at [621, 142] on p at bounding box center [360, 149] width 643 height 14
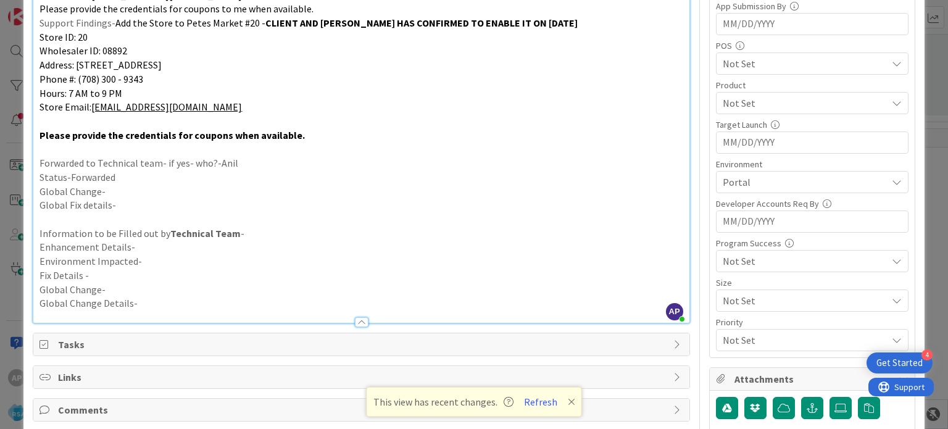
click at [736, 98] on span "Not Set" at bounding box center [805, 103] width 164 height 15
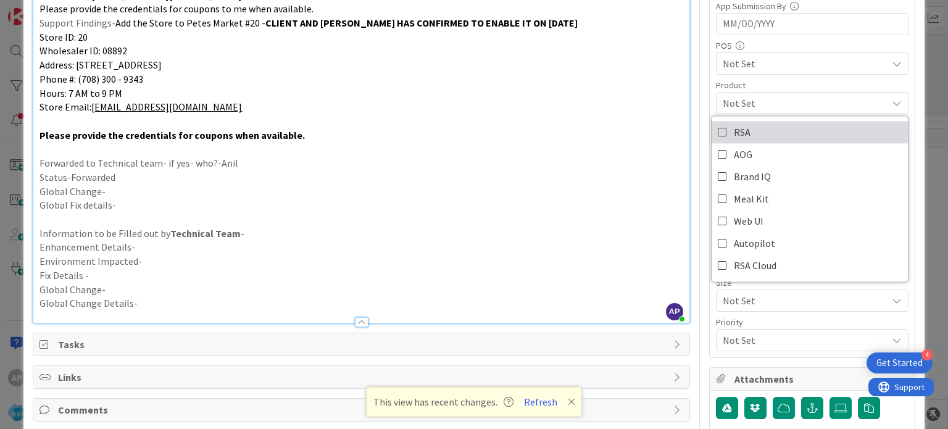
click at [718, 128] on icon at bounding box center [723, 132] width 10 height 19
click at [592, 150] on p at bounding box center [360, 149] width 643 height 14
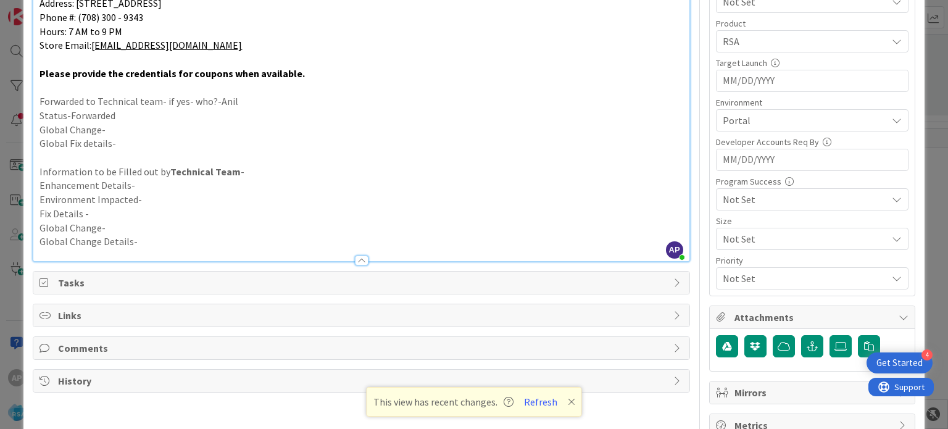
scroll to position [452, 0]
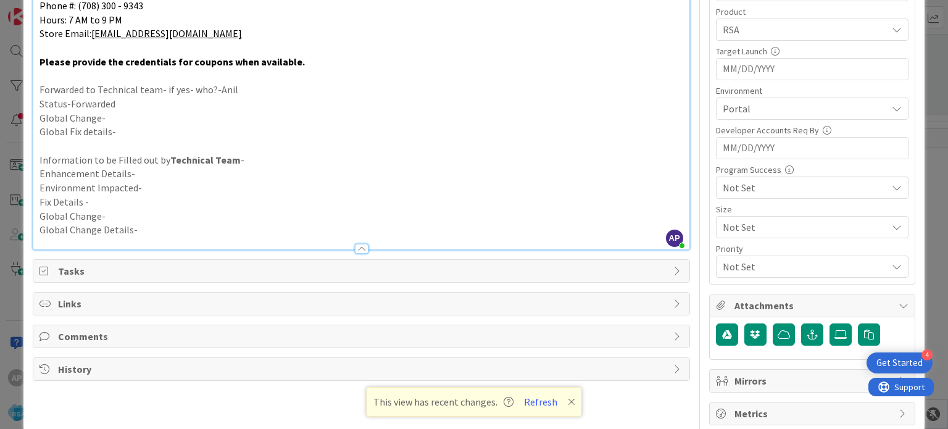
click at [512, 125] on p "Global Fix details-" at bounding box center [360, 132] width 643 height 14
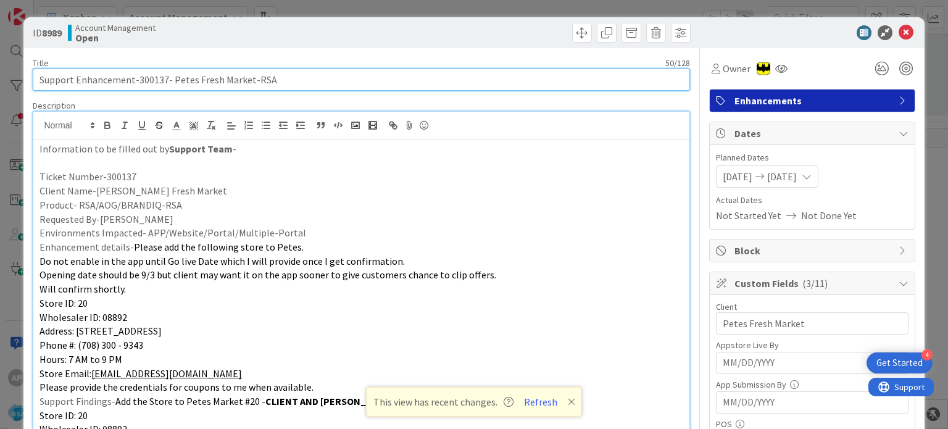
click at [144, 81] on input "Support Enhancement-300137- Petes Fresh Market-RSA" at bounding box center [361, 79] width 657 height 22
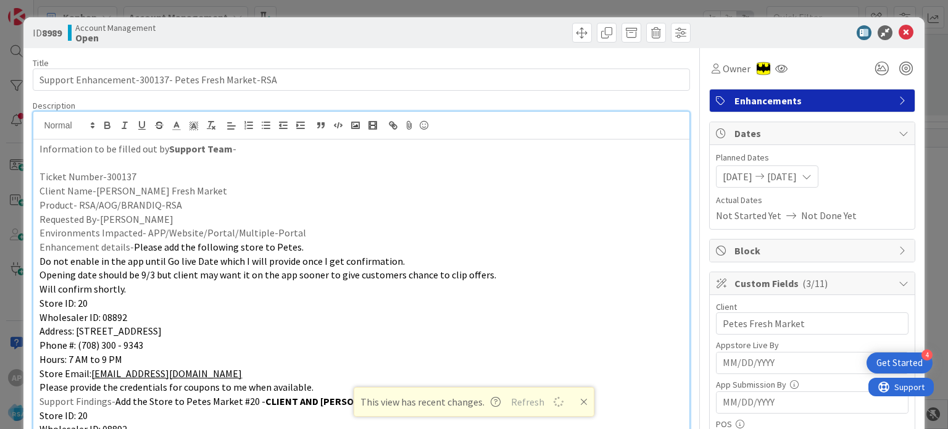
click at [898, 28] on icon at bounding box center [905, 32] width 15 height 15
